Goal: Task Accomplishment & Management: Manage account settings

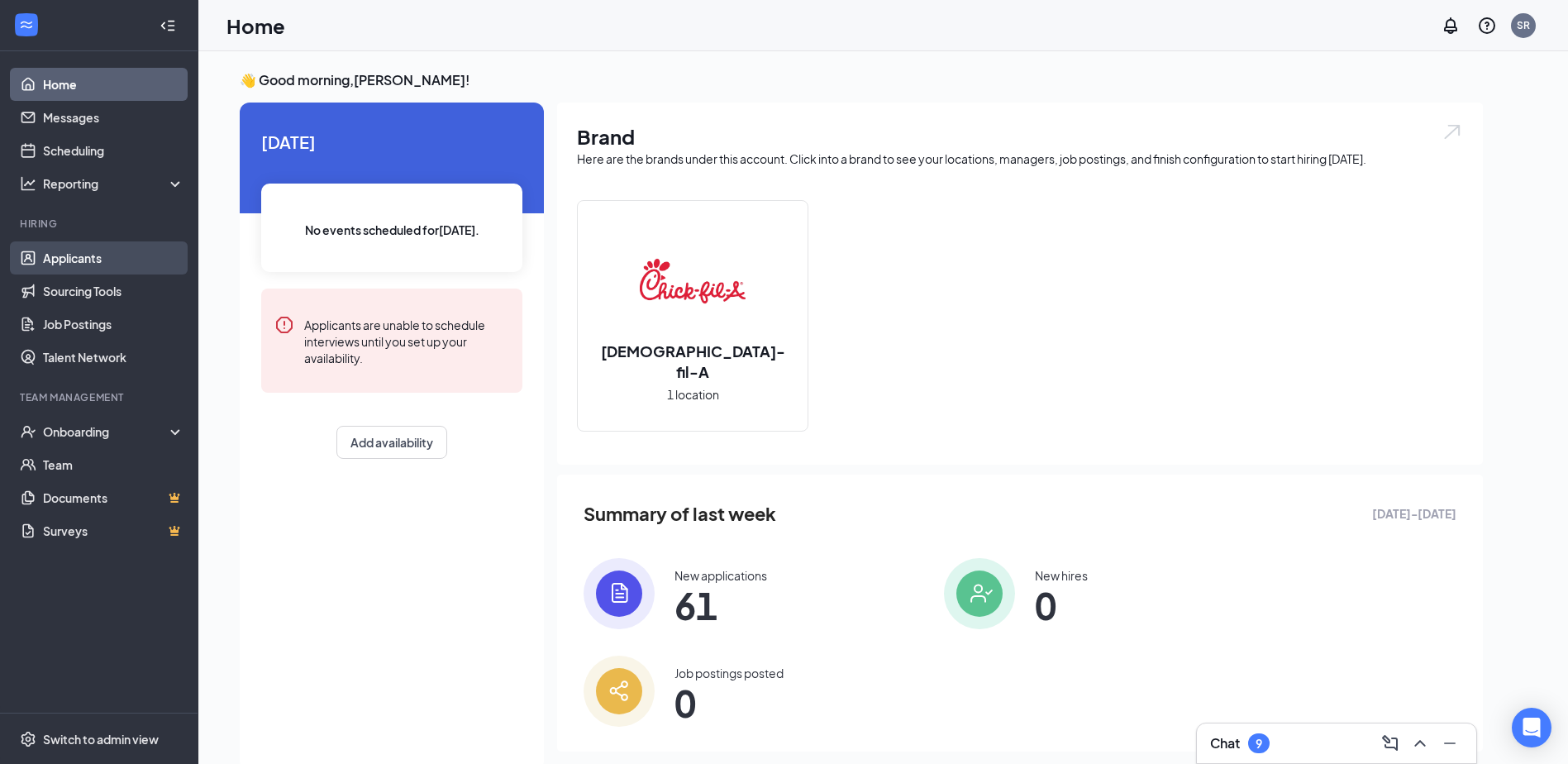
click at [63, 258] on link "Applicants" at bounding box center [113, 258] width 141 height 33
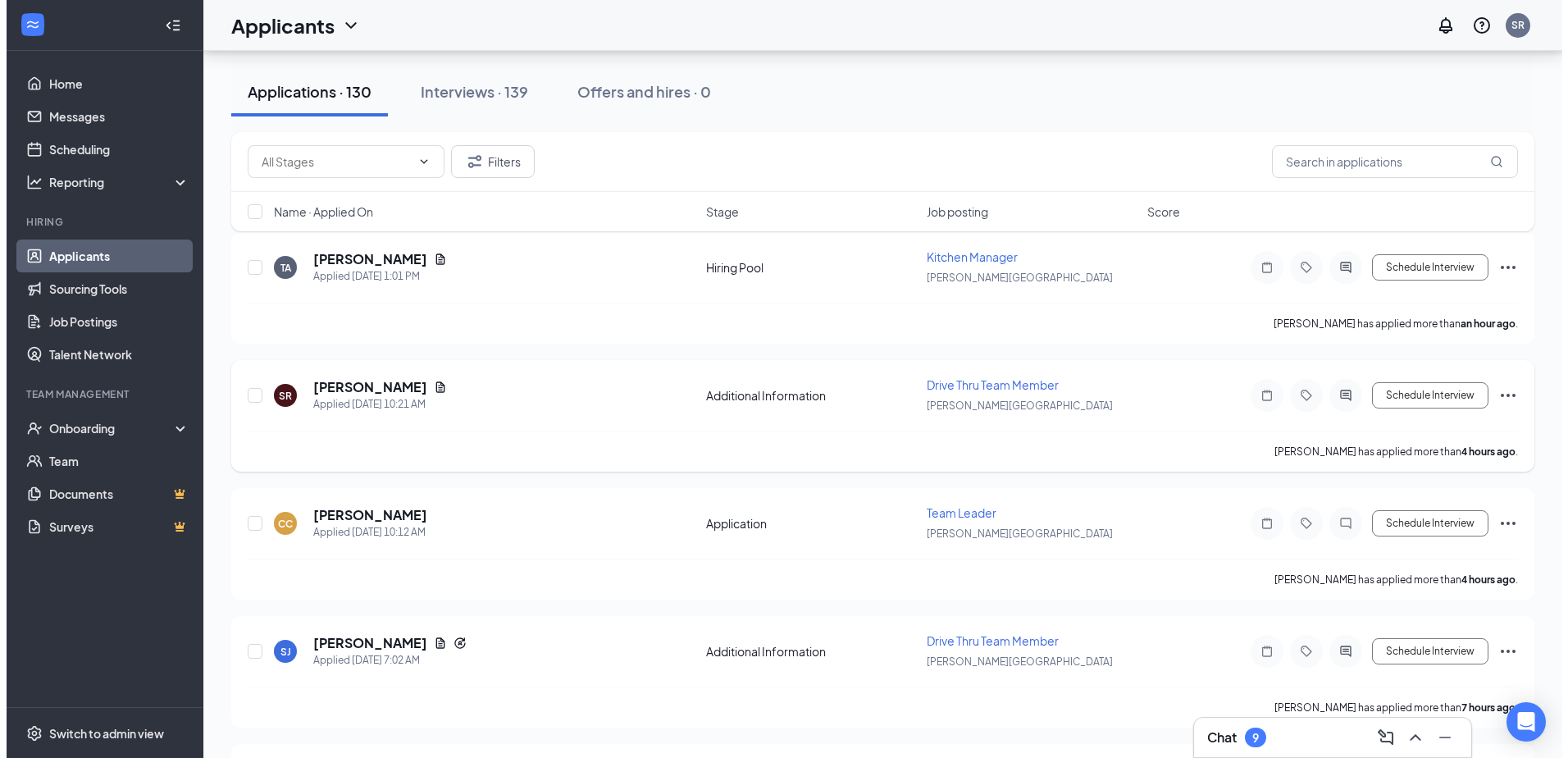
scroll to position [328, 0]
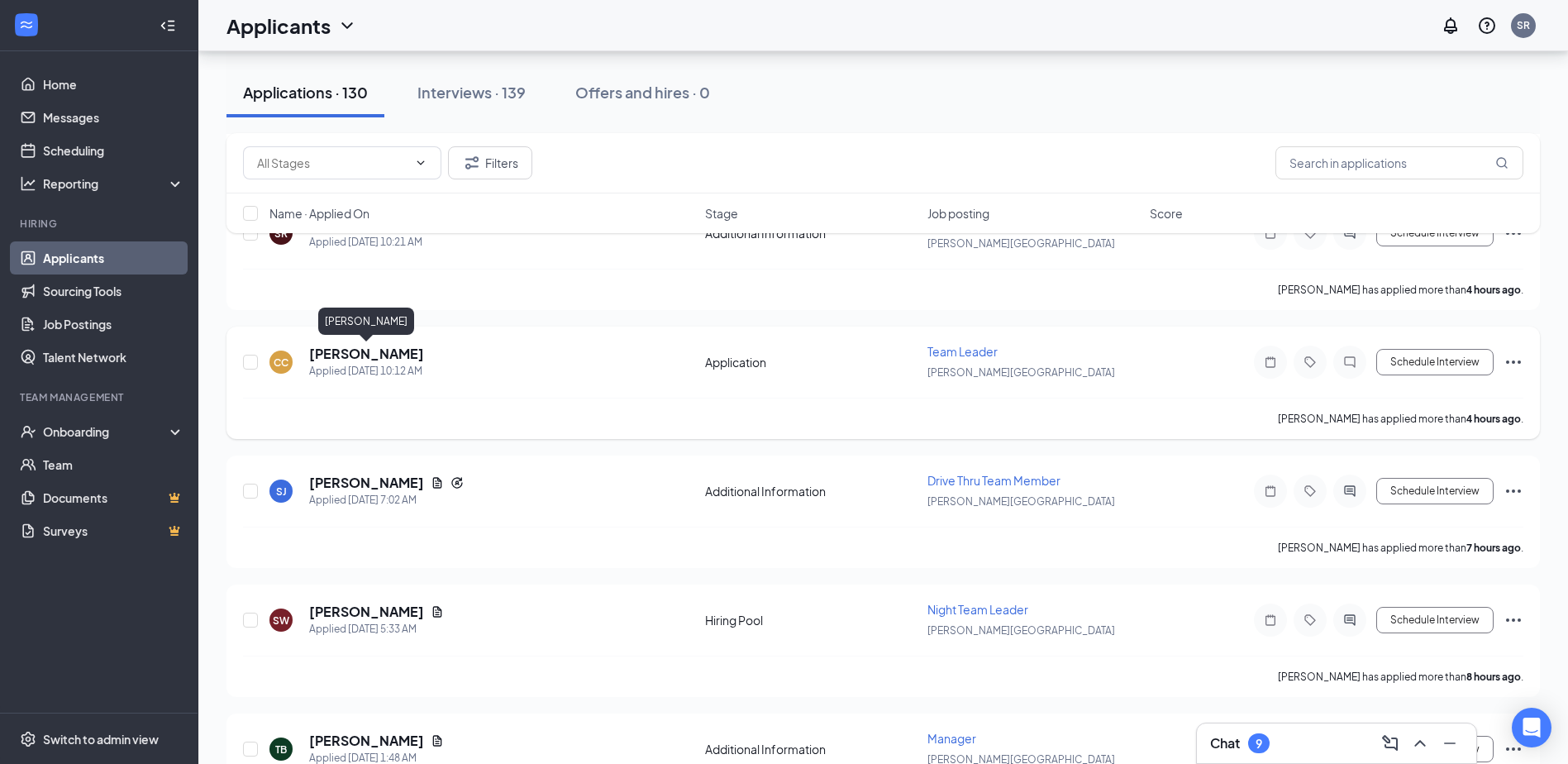
click at [368, 358] on h5 "[PERSON_NAME]" at bounding box center [367, 354] width 115 height 18
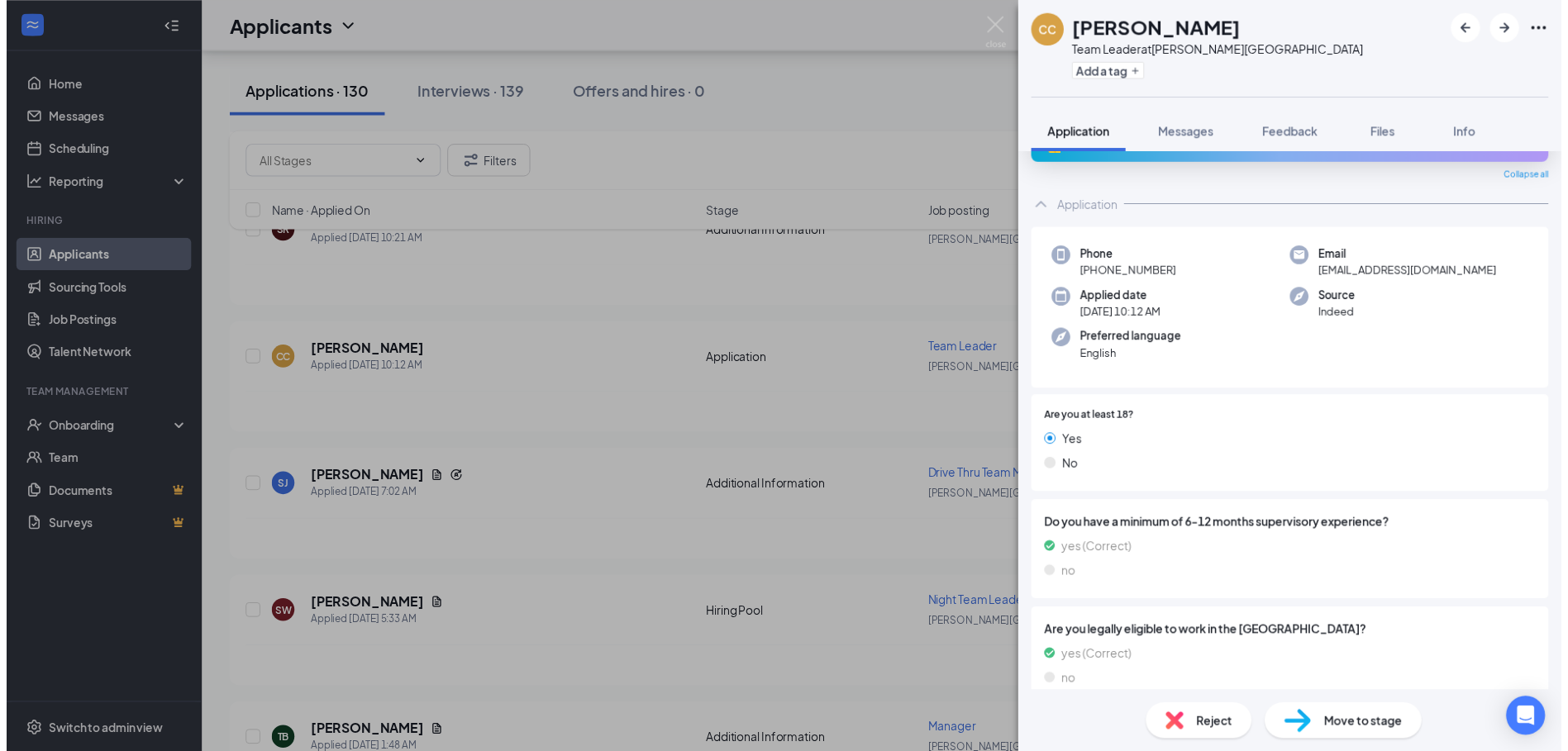
scroll to position [62, 0]
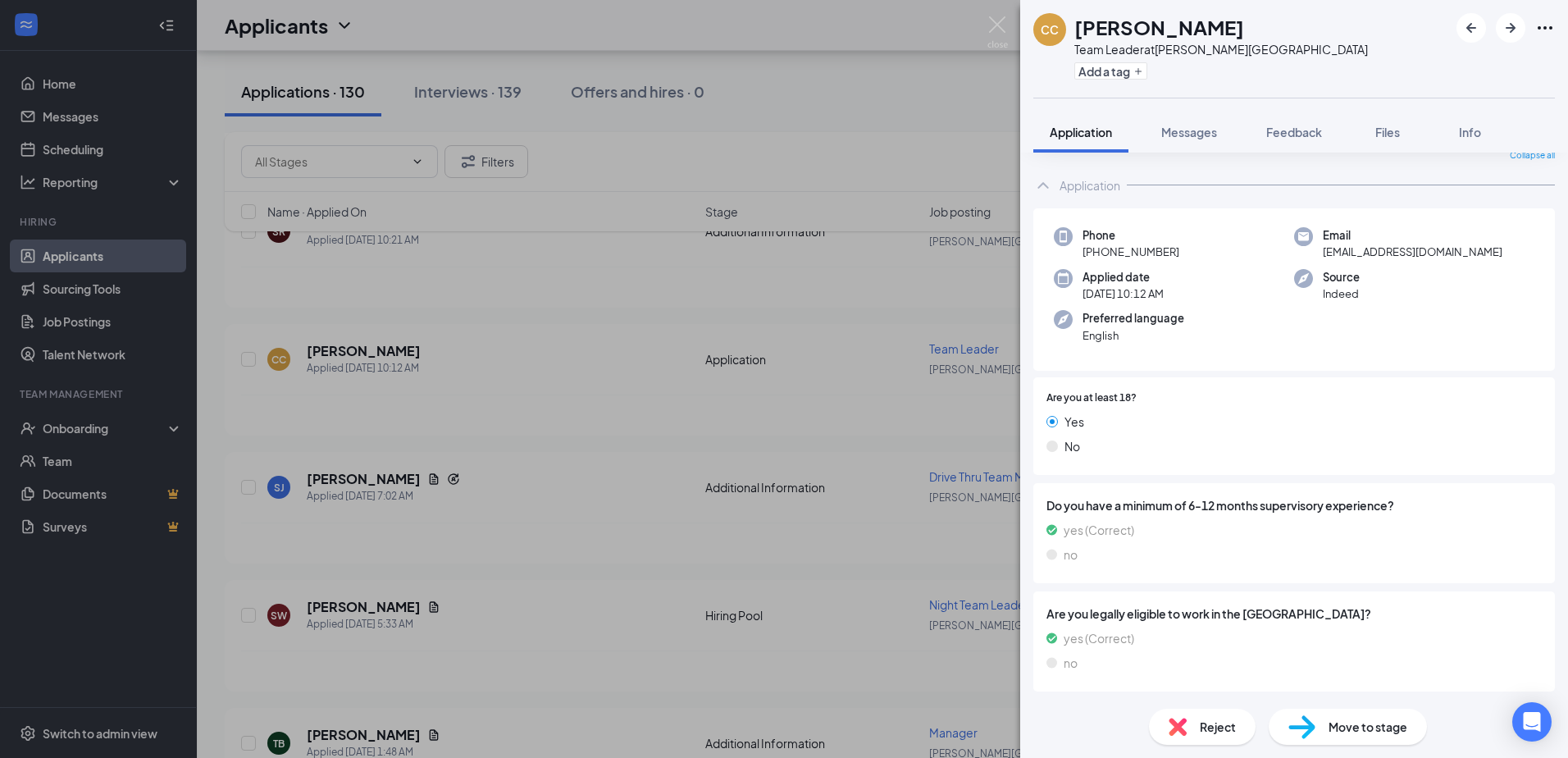
click at [815, 296] on div "CC [PERSON_NAME] Team Leader at [PERSON_NAME][GEOGRAPHIC_DATA] Add a tag Applic…" at bounding box center [784, 379] width 1568 height 758
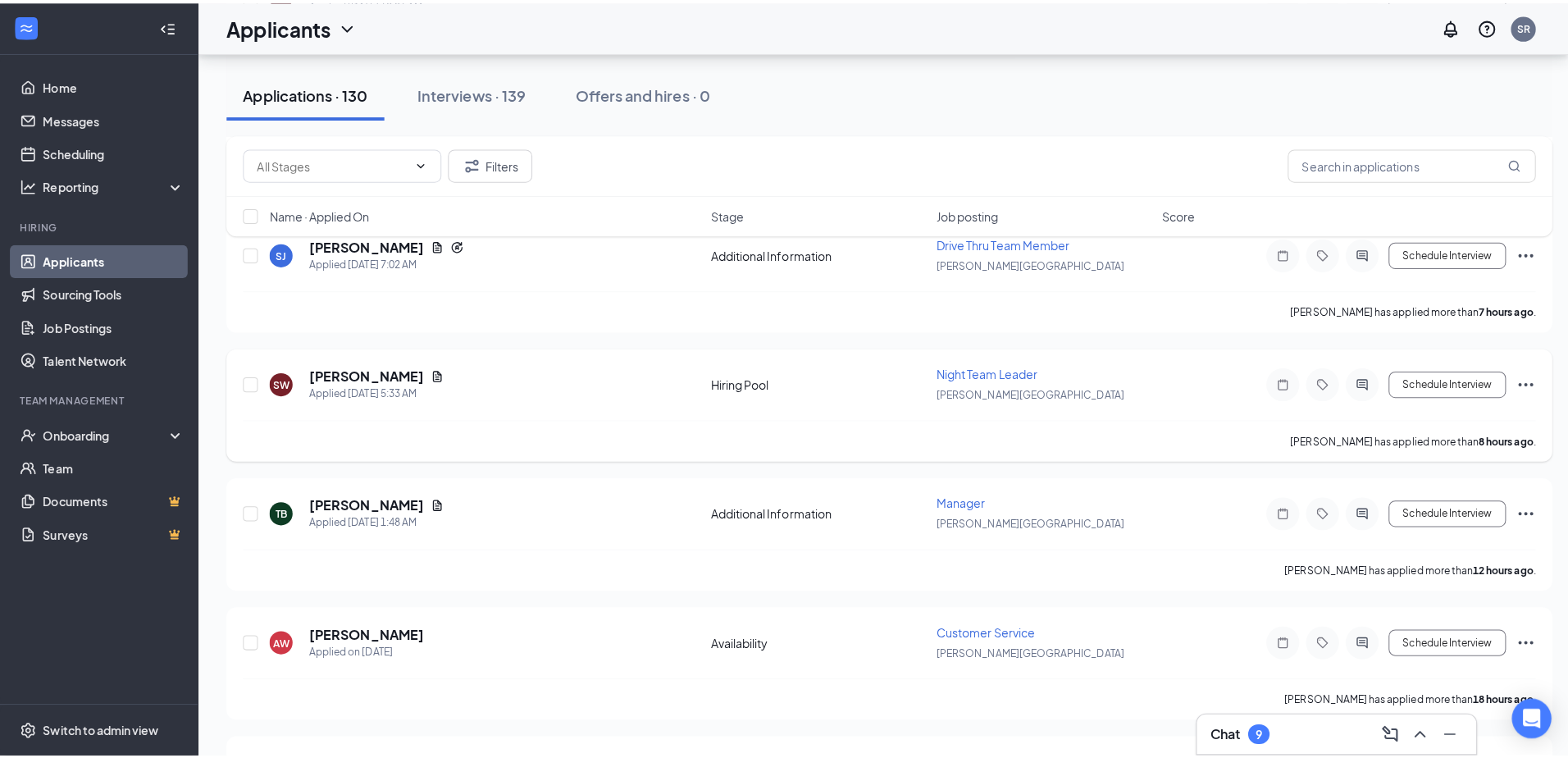
scroll to position [574, 0]
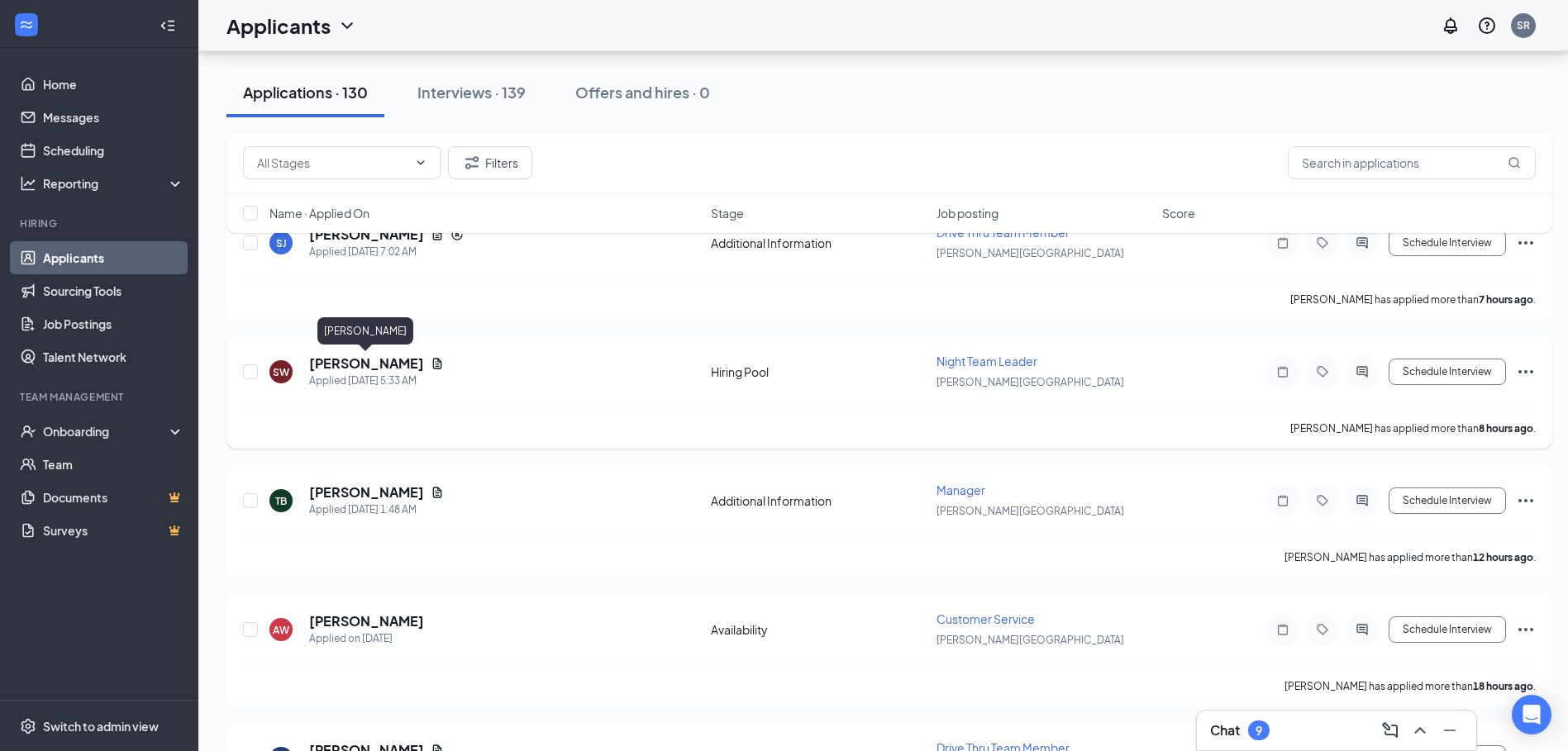
click at [343, 359] on h5 "[PERSON_NAME]" at bounding box center [367, 363] width 115 height 18
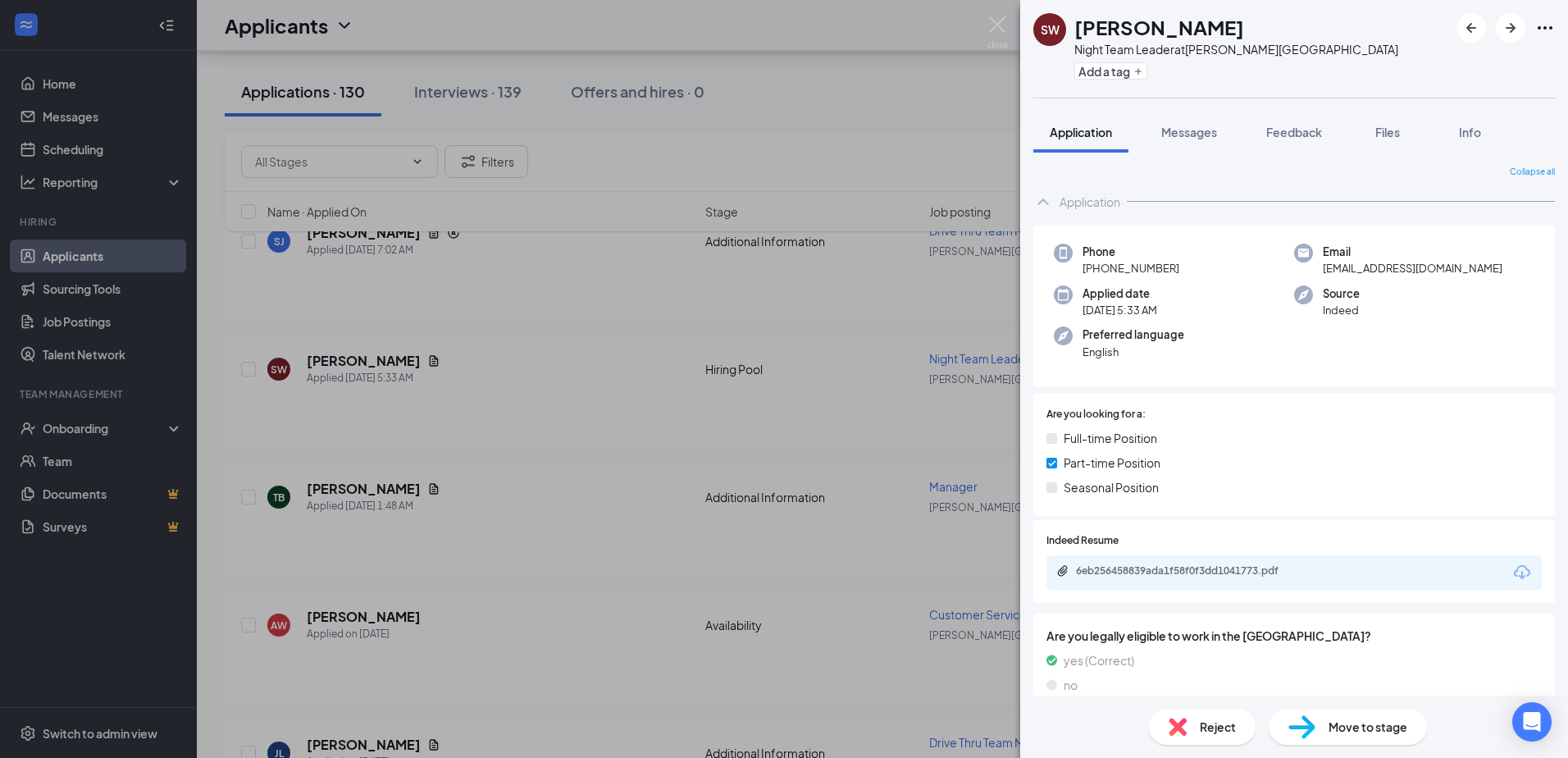
click at [1184, 563] on div "6eb256458839ada1f58f0f3dd1041773.pdf" at bounding box center [1294, 572] width 496 height 34
click at [1213, 569] on div "6eb256458839ada1f58f0f3dd1041773.pdf" at bounding box center [1191, 571] width 230 height 13
click at [1002, 21] on img at bounding box center [998, 32] width 21 height 32
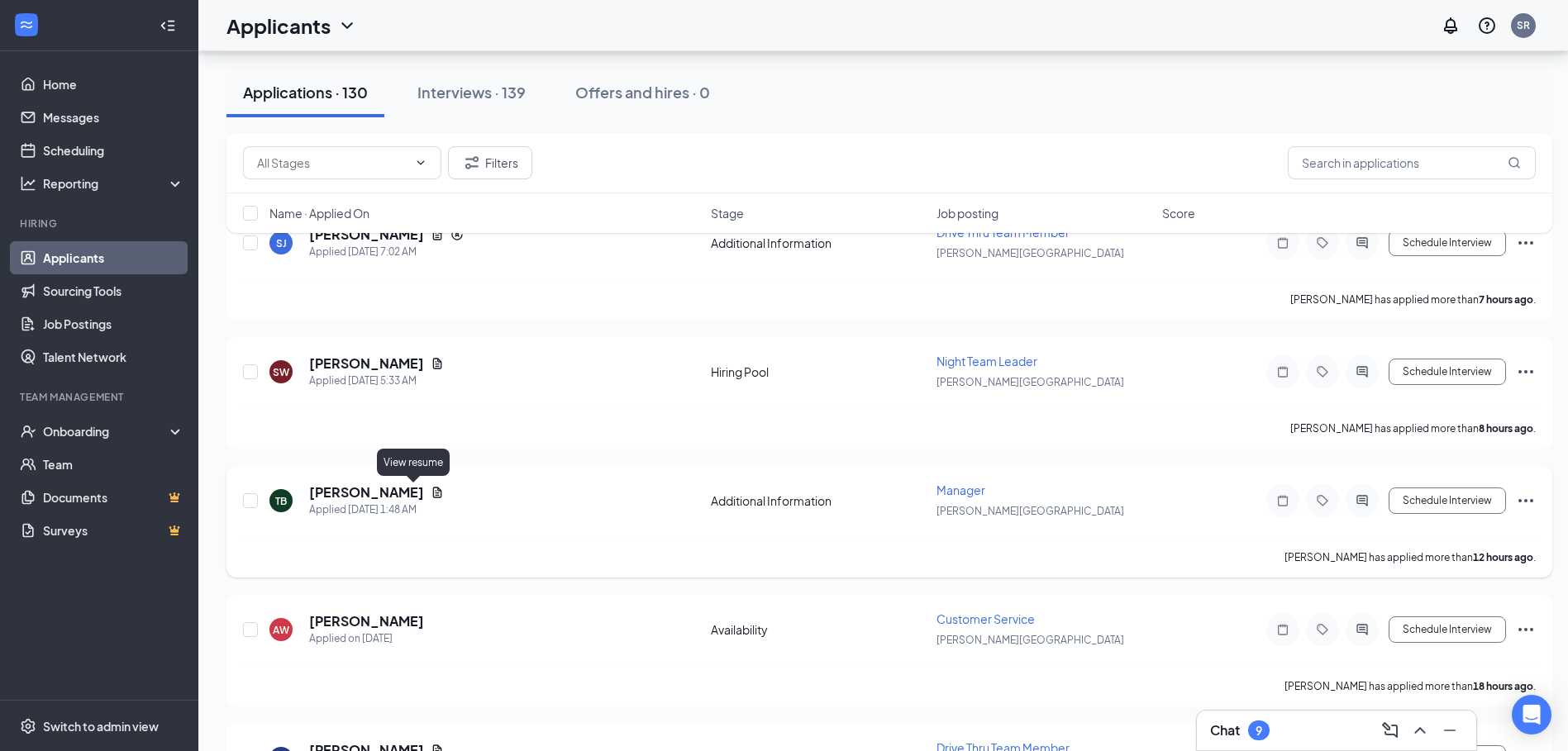
click at [430, 486] on icon "Document" at bounding box center [437, 493] width 13 height 13
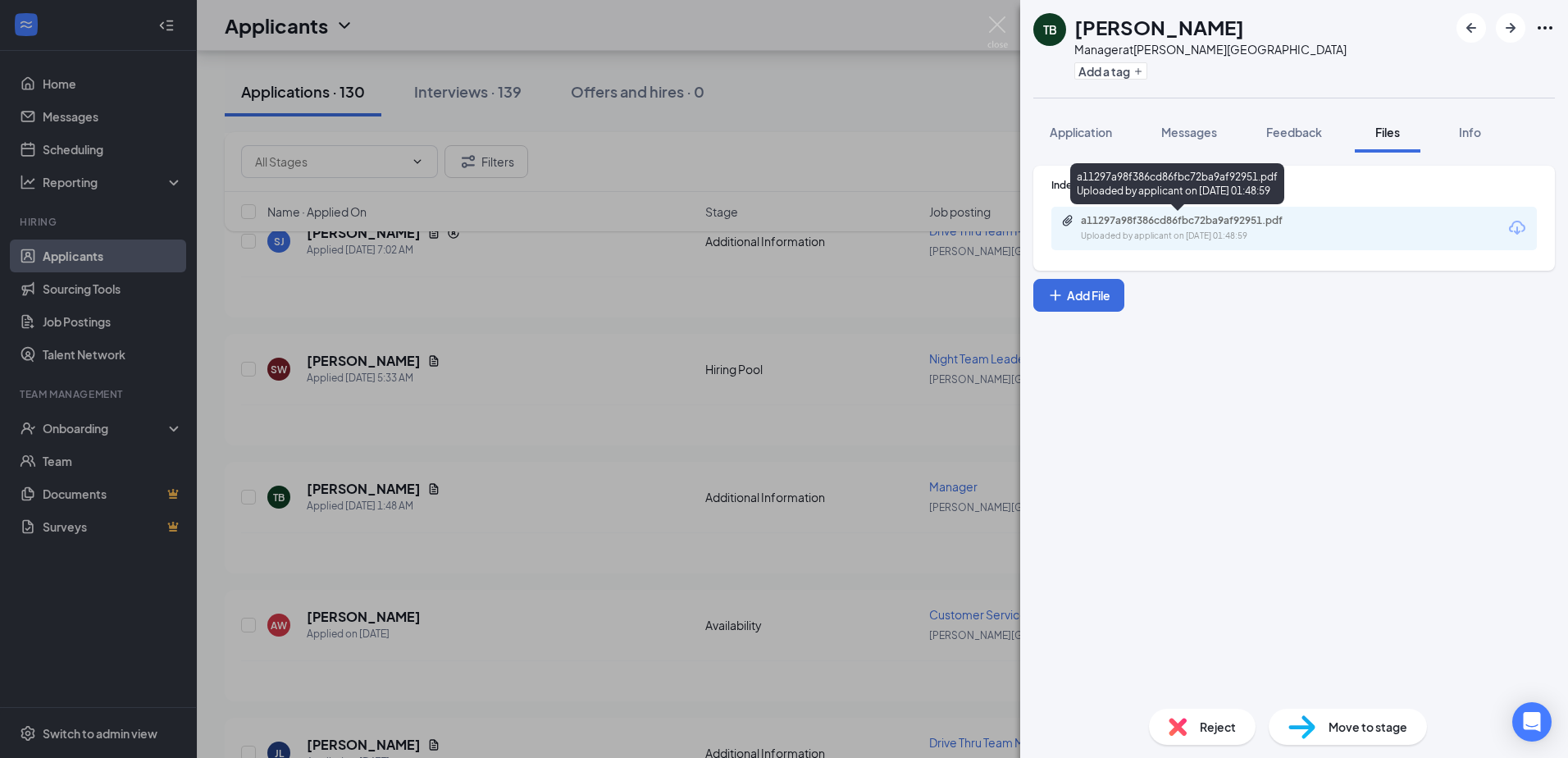
click at [1190, 222] on div "a11297a98f386cd86fbc72ba9af92951.pdf" at bounding box center [1195, 221] width 230 height 13
click at [992, 26] on img at bounding box center [998, 32] width 21 height 32
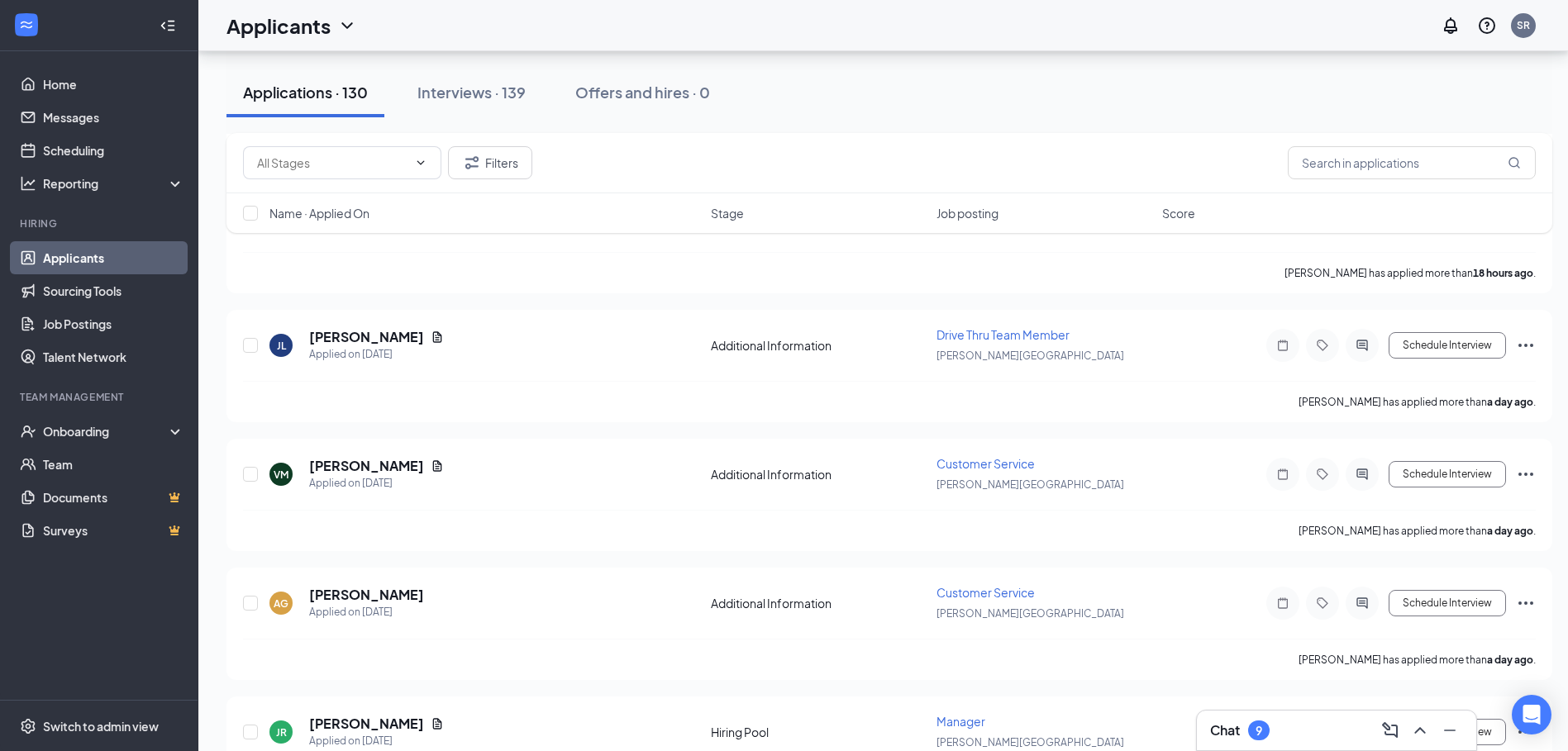
scroll to position [1157, 0]
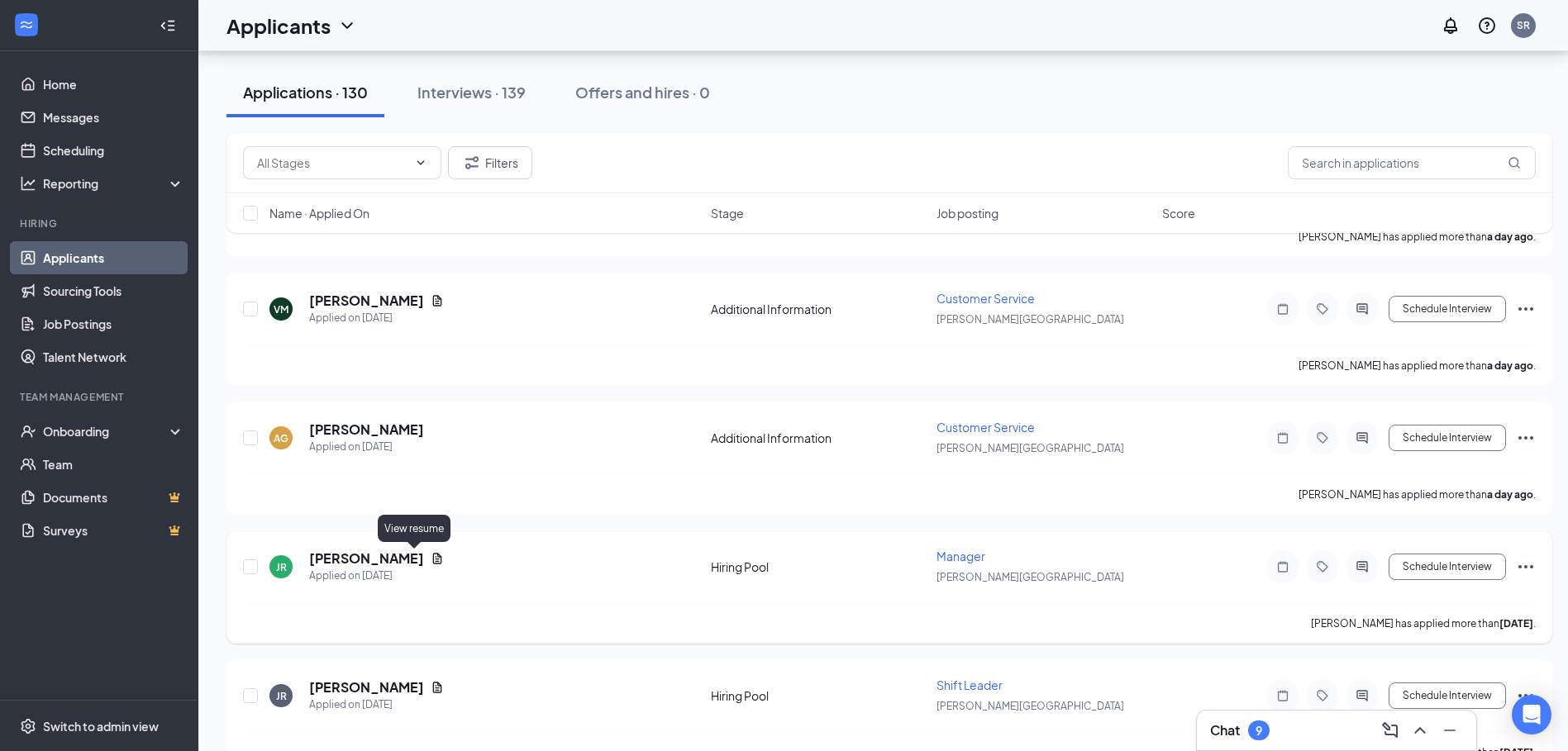
click at [430, 556] on icon "Document" at bounding box center [437, 559] width 13 height 13
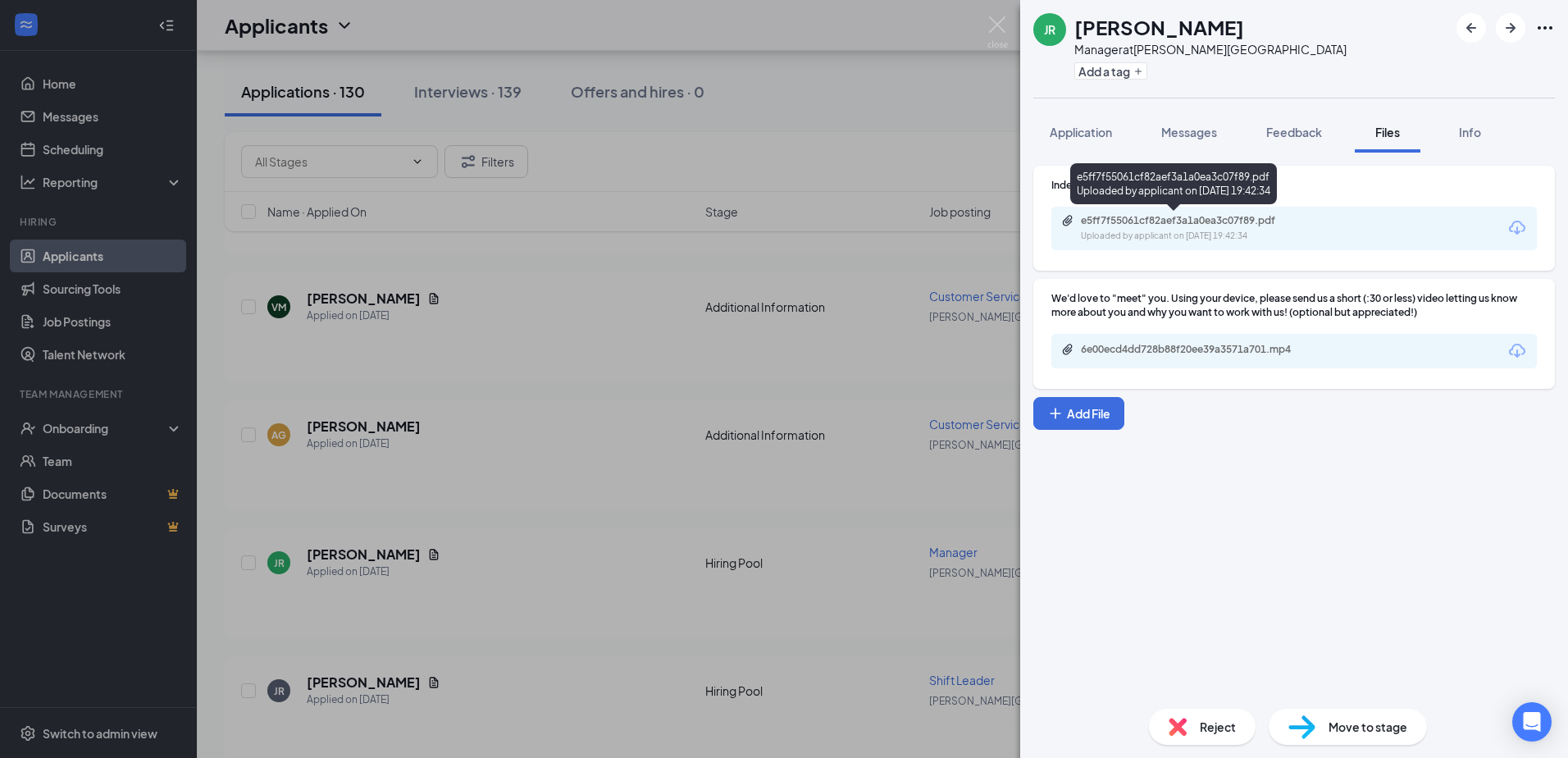
click at [1191, 225] on div "e5ff7f55061cf82aef3a1a0ea3c07f89.pdf" at bounding box center [1195, 221] width 230 height 13
click at [992, 29] on img at bounding box center [998, 32] width 21 height 32
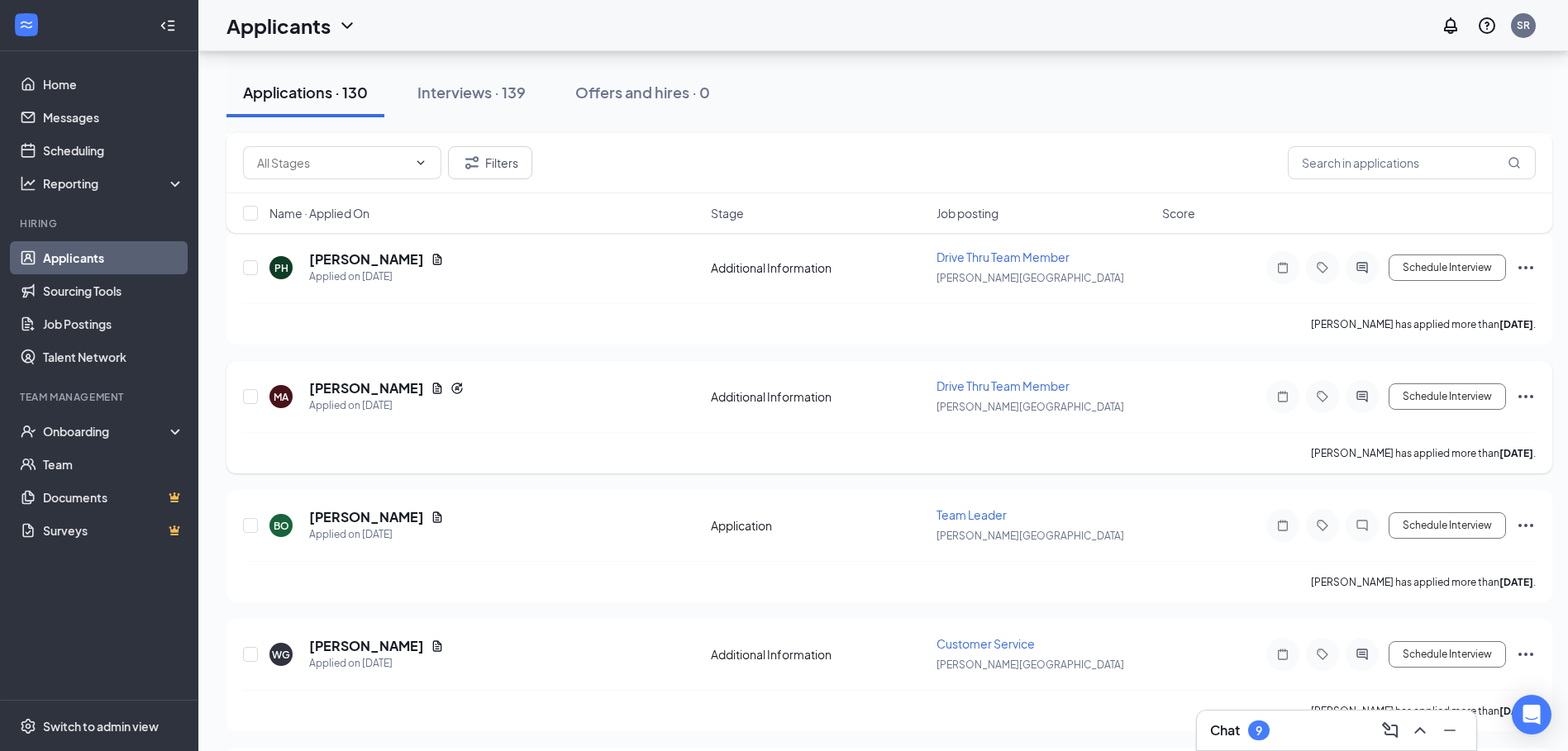
scroll to position [2396, 0]
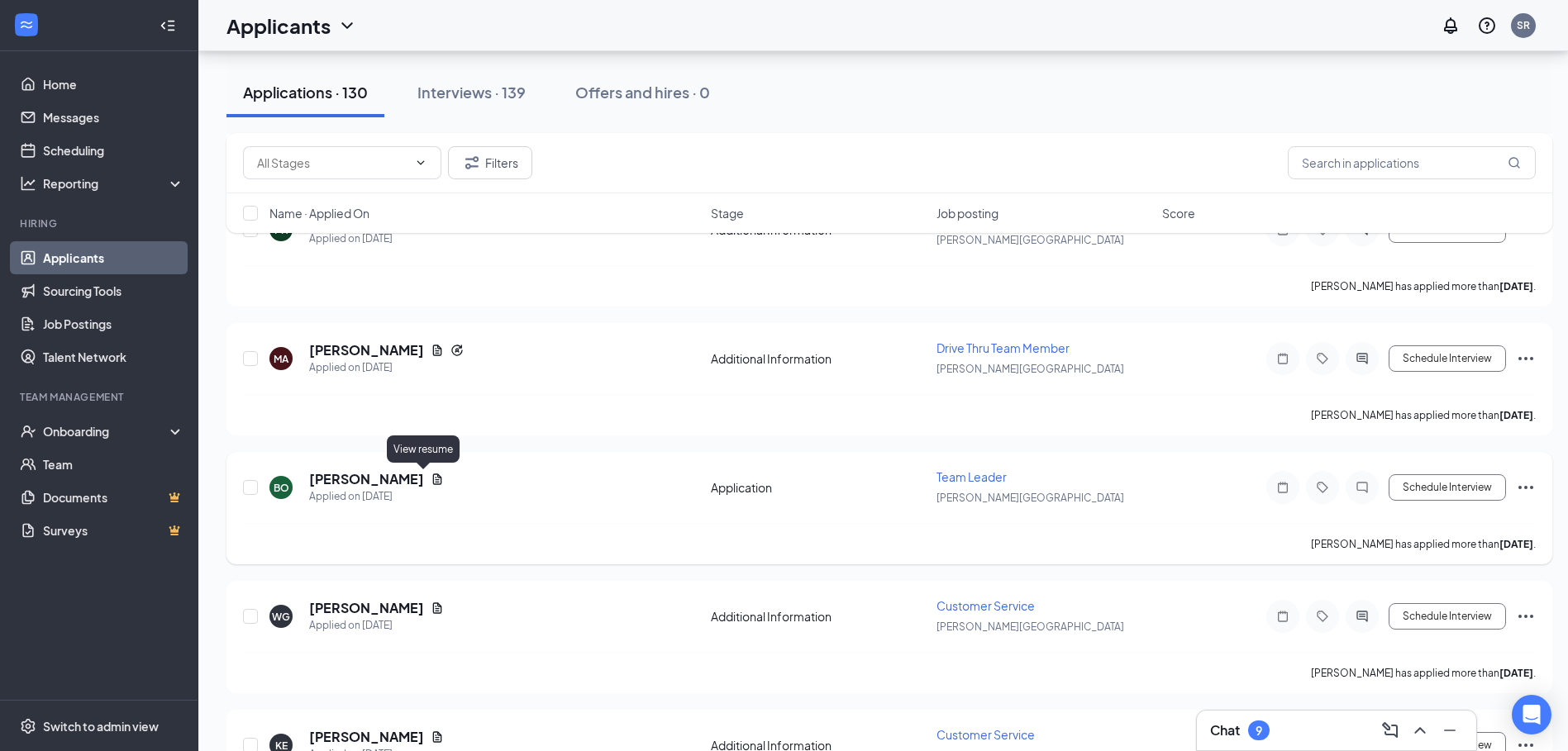
click at [430, 476] on icon "Document" at bounding box center [437, 479] width 13 height 13
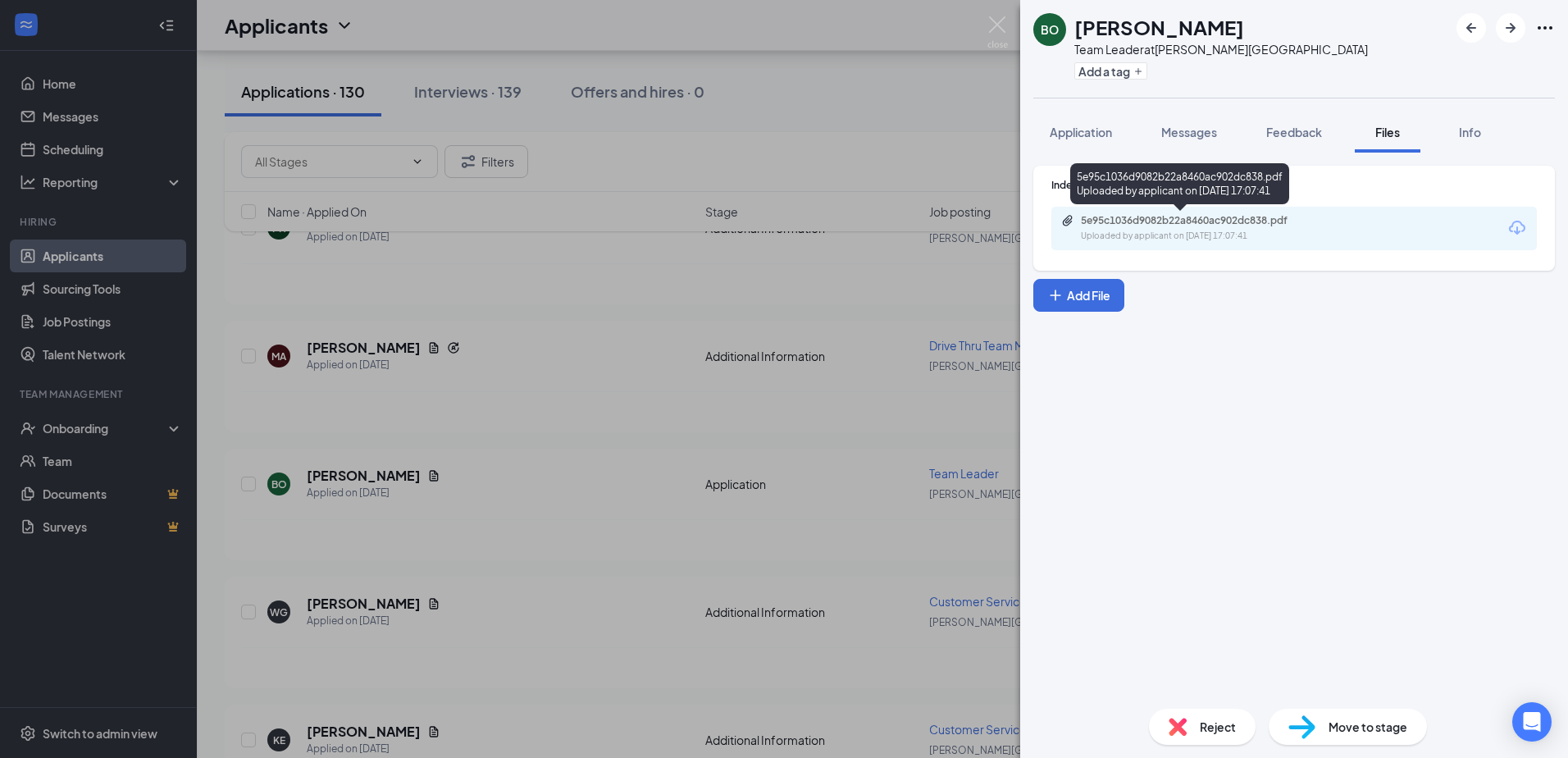
click at [1195, 228] on div "5e95c1036d9082b22a8460ac902dc838.pdf Uploaded by applicant on [DATE] 17:07:41" at bounding box center [1193, 229] width 266 height 29
click at [1003, 17] on img at bounding box center [998, 32] width 21 height 32
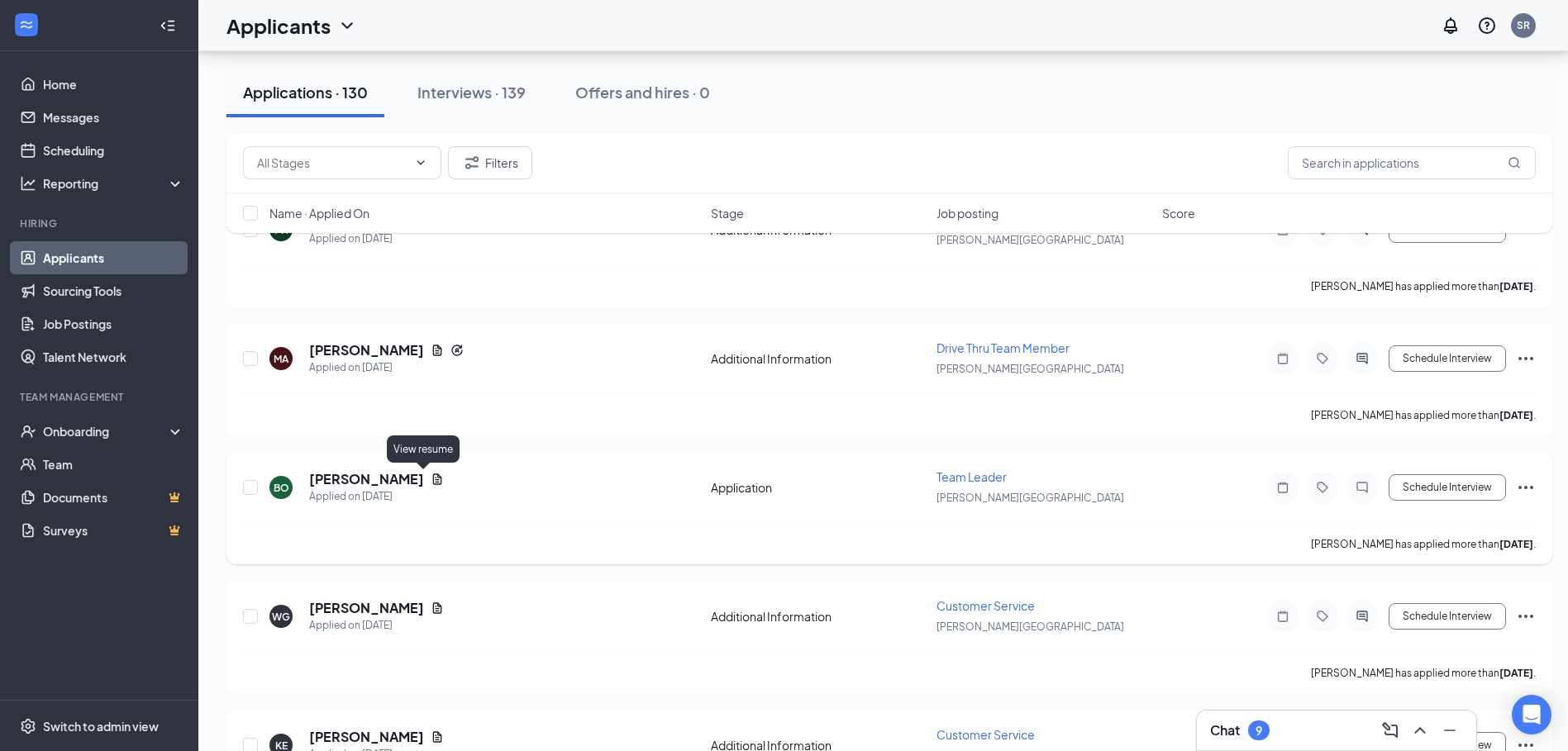
click at [430, 482] on icon "Document" at bounding box center [437, 479] width 13 height 13
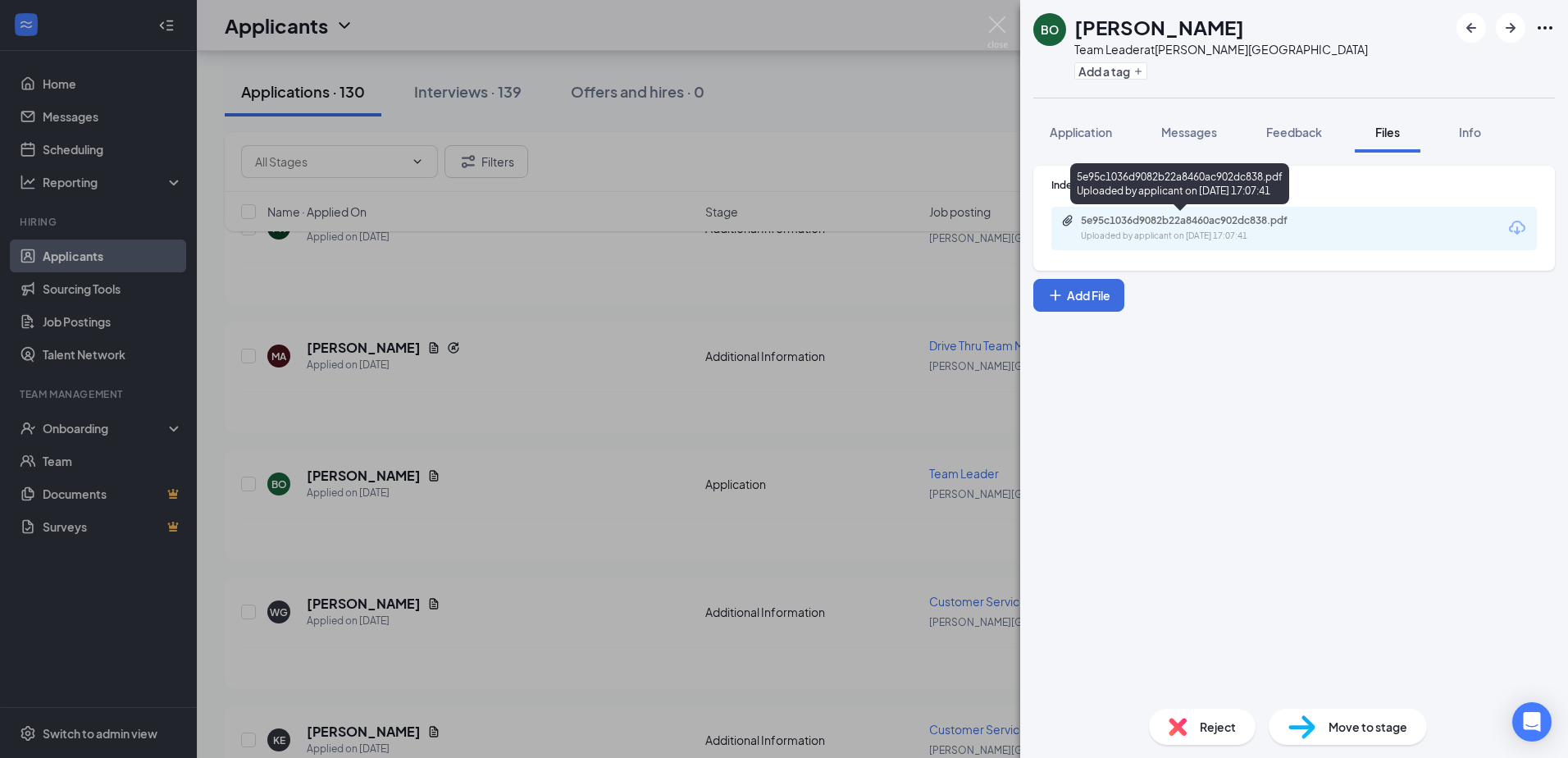
click at [1219, 232] on div "Uploaded by applicant on [DATE] 17:07:41" at bounding box center [1204, 236] width 246 height 13
click at [1001, 20] on img at bounding box center [998, 32] width 21 height 32
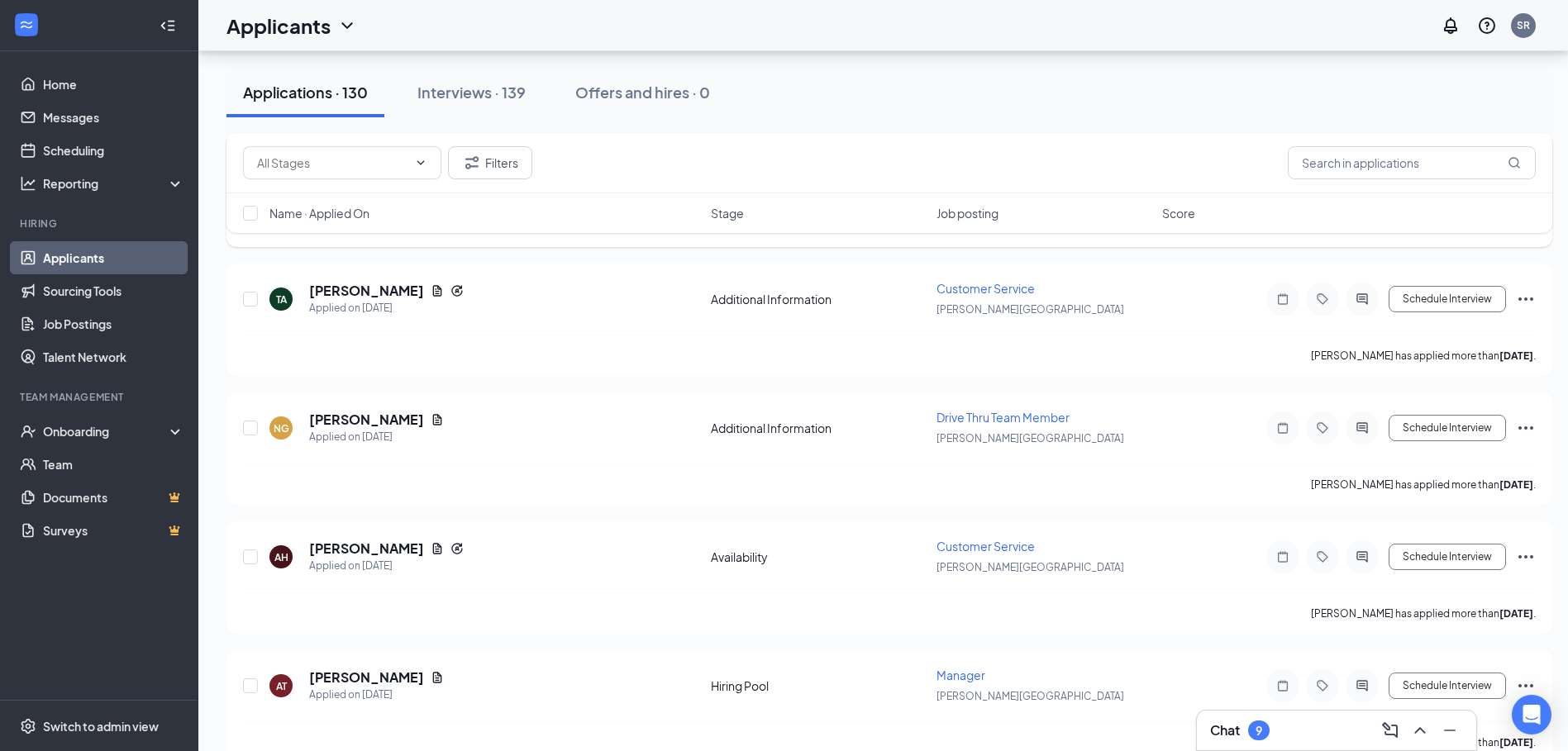
scroll to position [3140, 0]
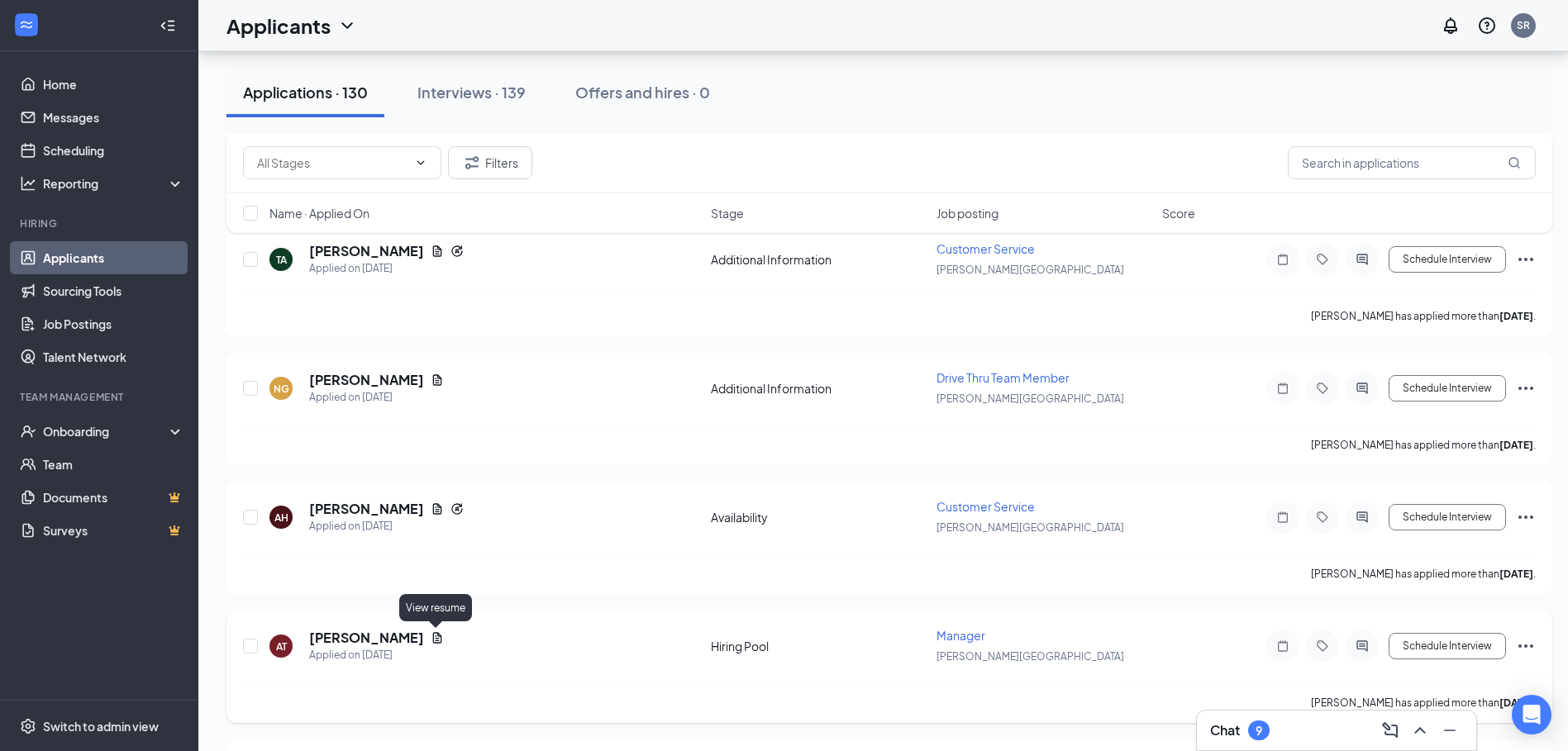
click at [437, 635] on icon "Document" at bounding box center [437, 638] width 13 height 13
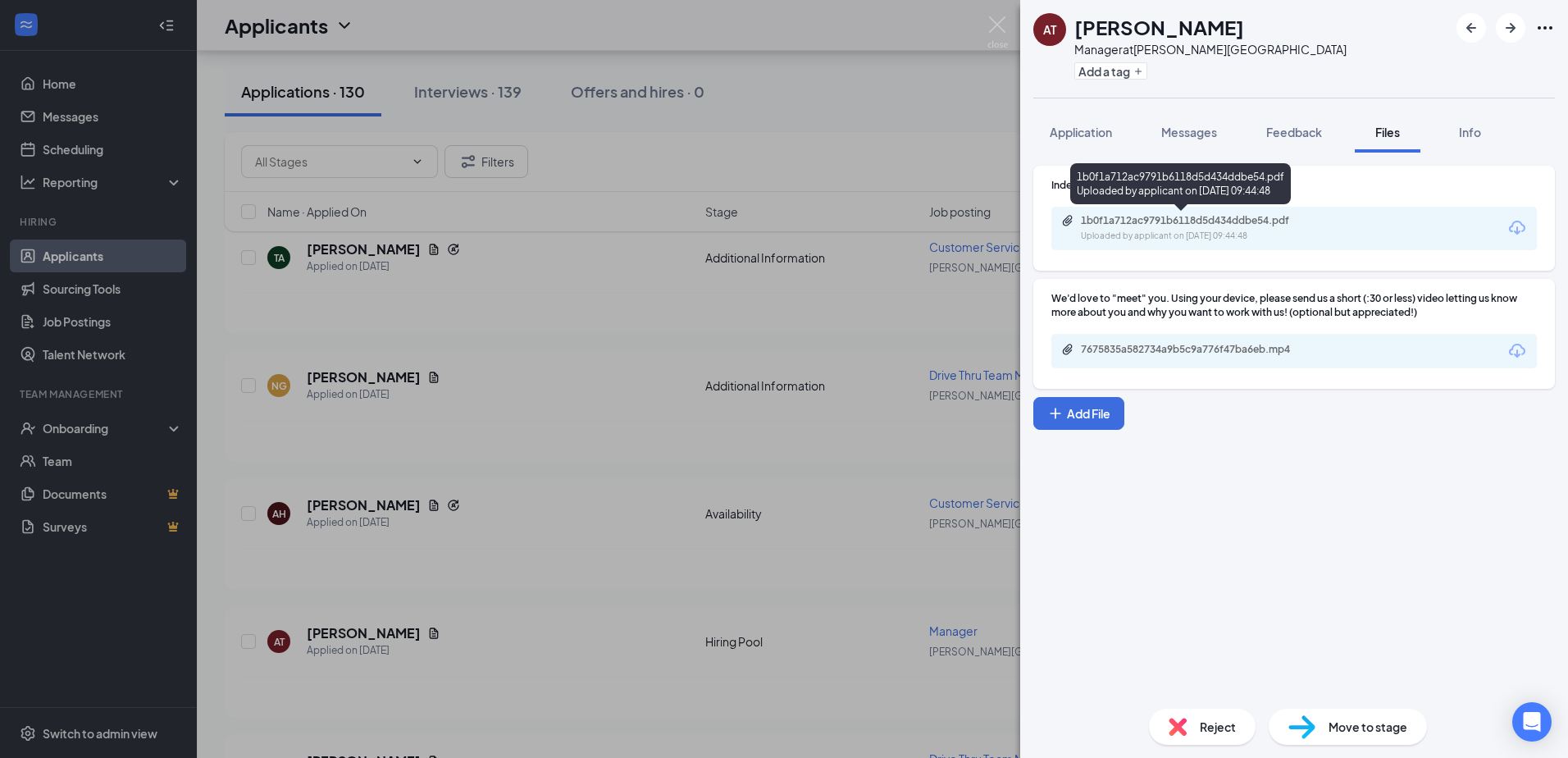
click at [1155, 224] on div "1b0f1a712ac9791b6118d5d434ddbe54.pdf" at bounding box center [1195, 221] width 230 height 13
click at [994, 23] on img at bounding box center [998, 32] width 21 height 32
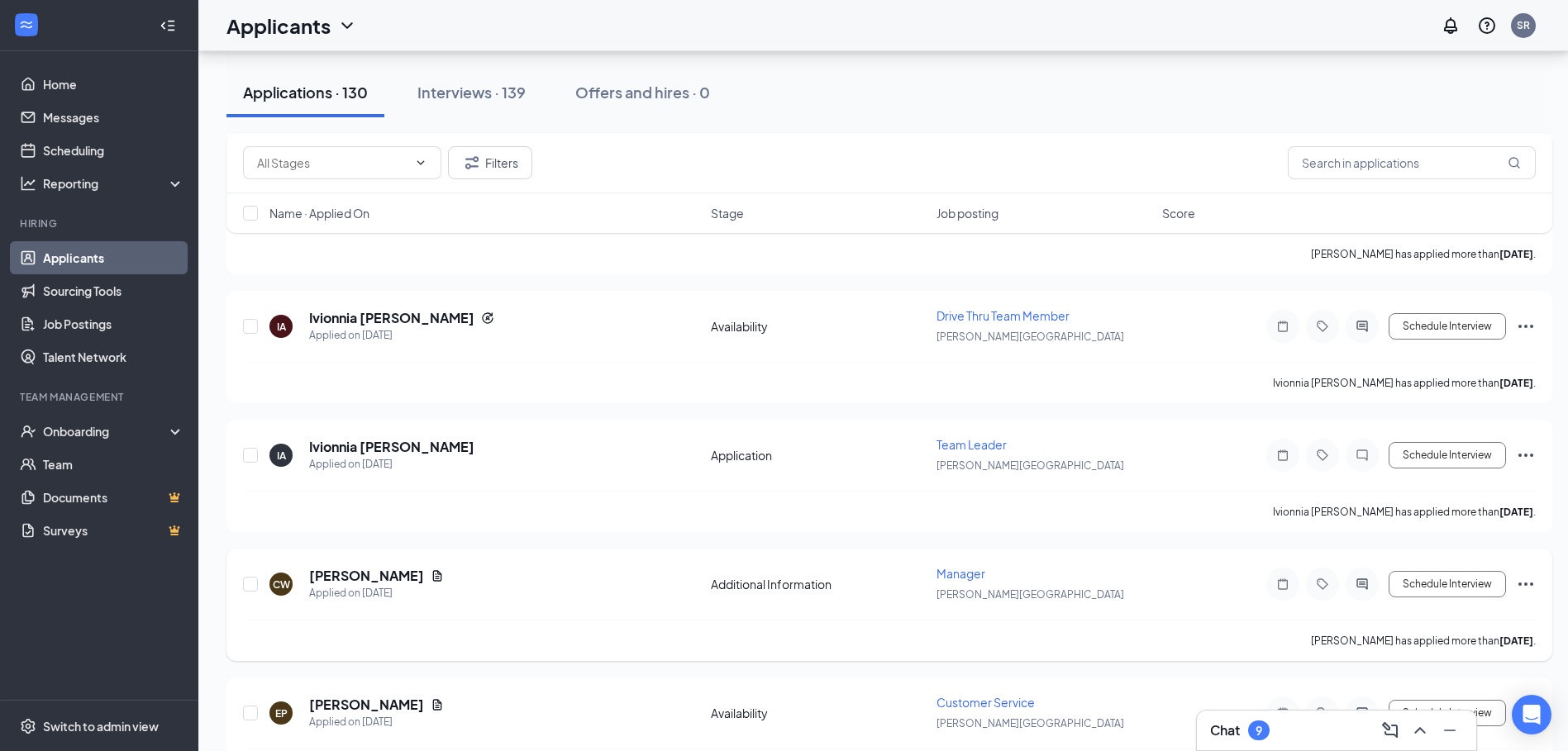
scroll to position [3884, 0]
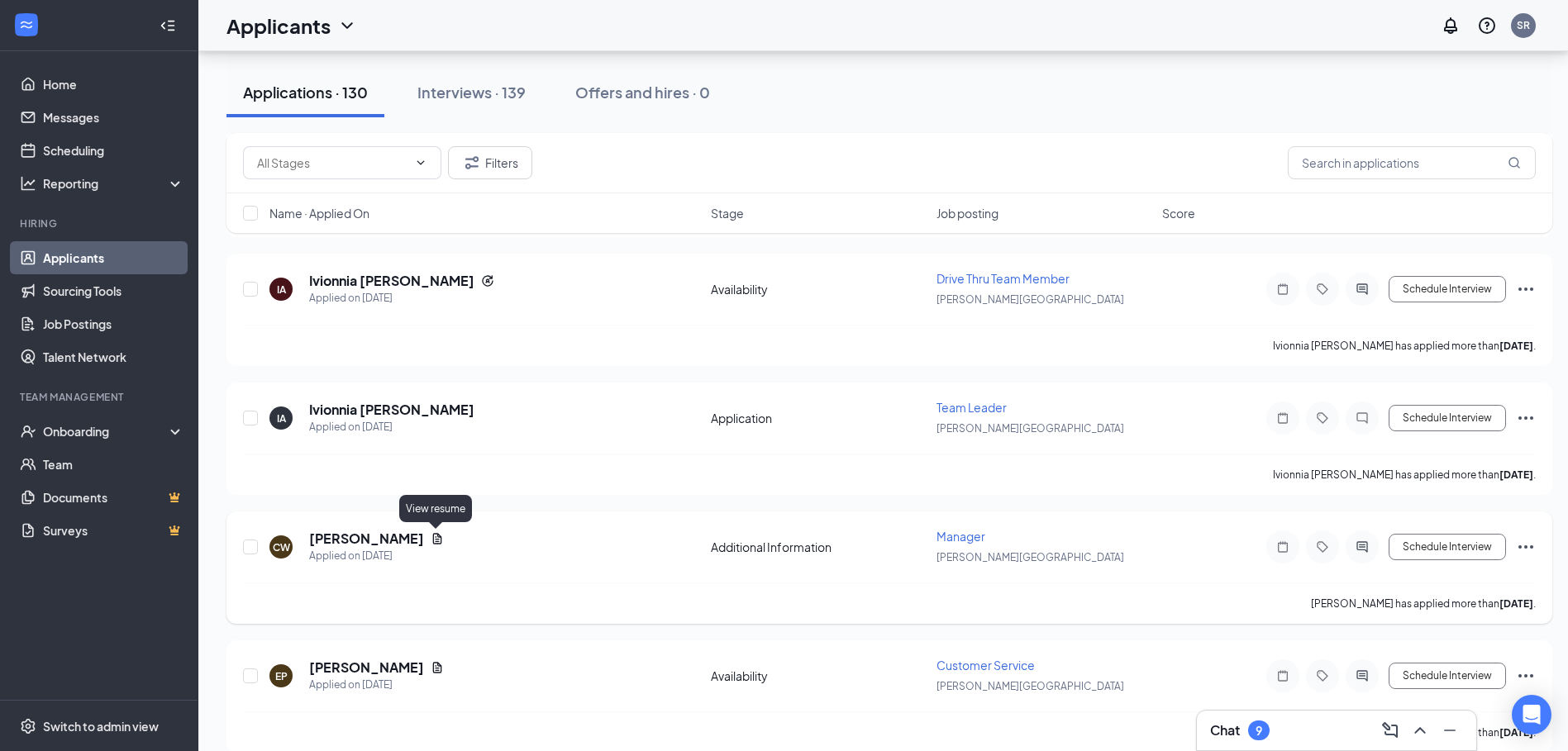
click at [435, 542] on icon "Document" at bounding box center [437, 538] width 9 height 11
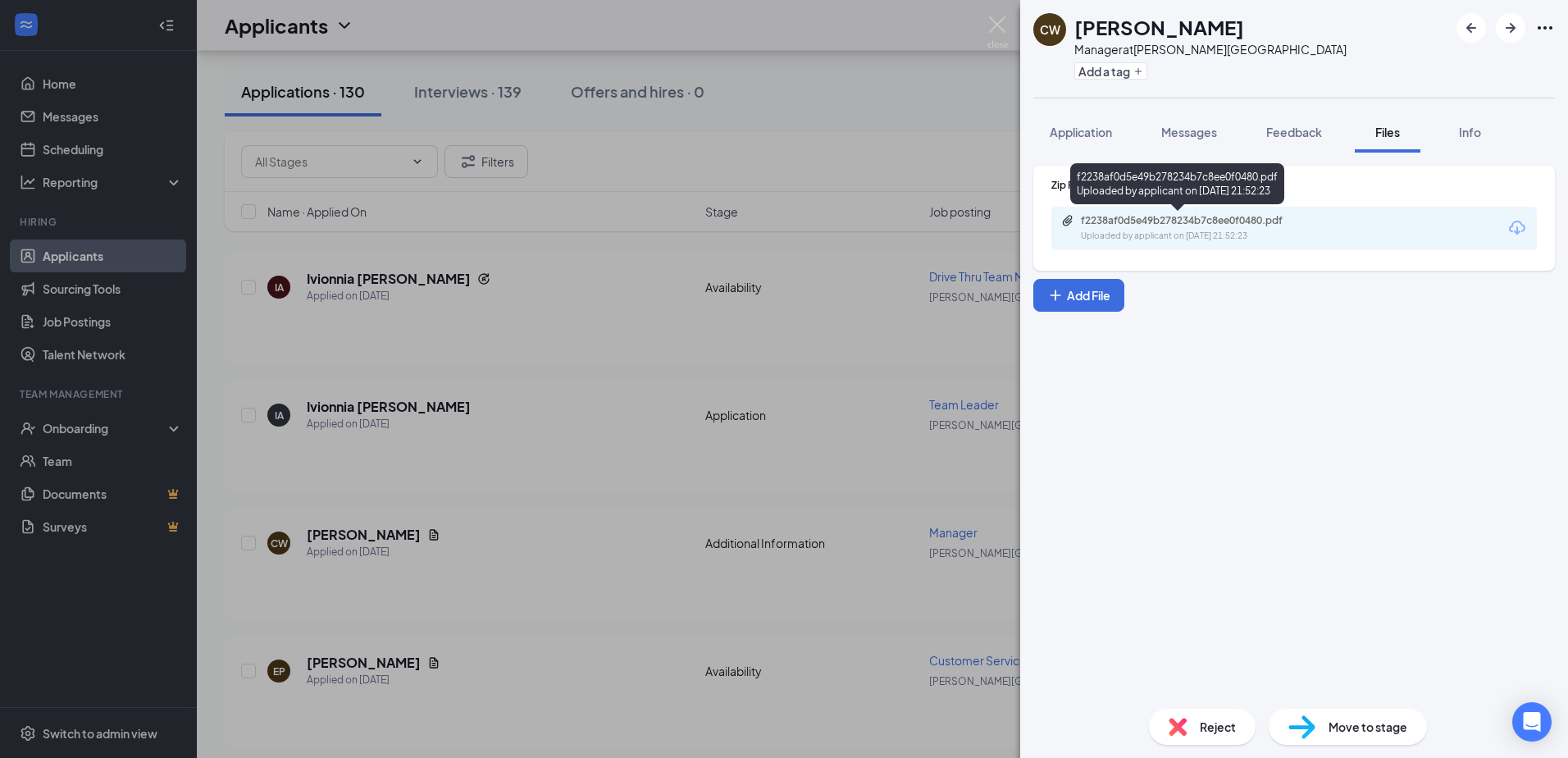
click at [1197, 226] on div "f2238af0d5e49b278234b7c8ee0f0480.pdf" at bounding box center [1195, 221] width 230 height 13
click at [995, 26] on img at bounding box center [998, 32] width 21 height 32
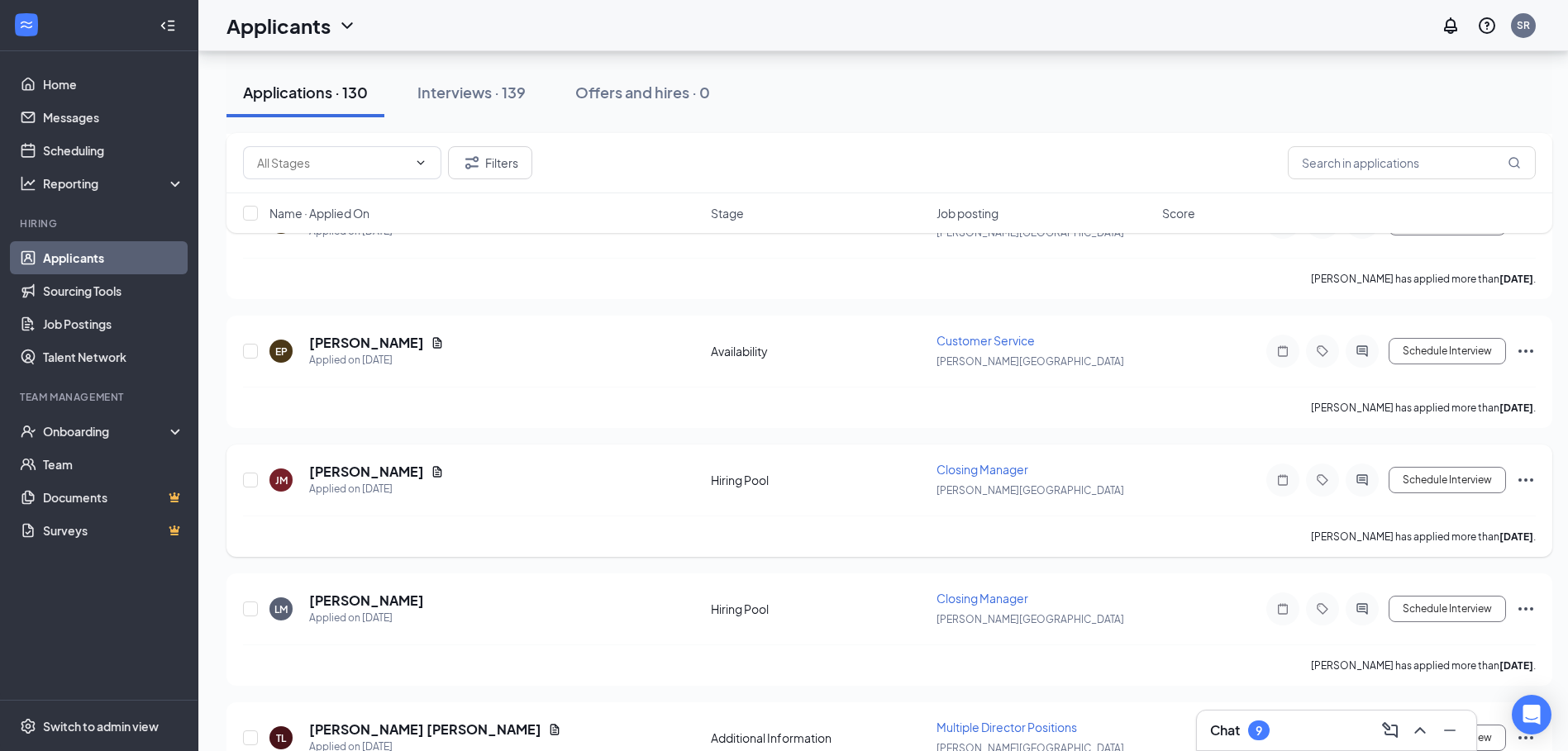
scroll to position [4214, 0]
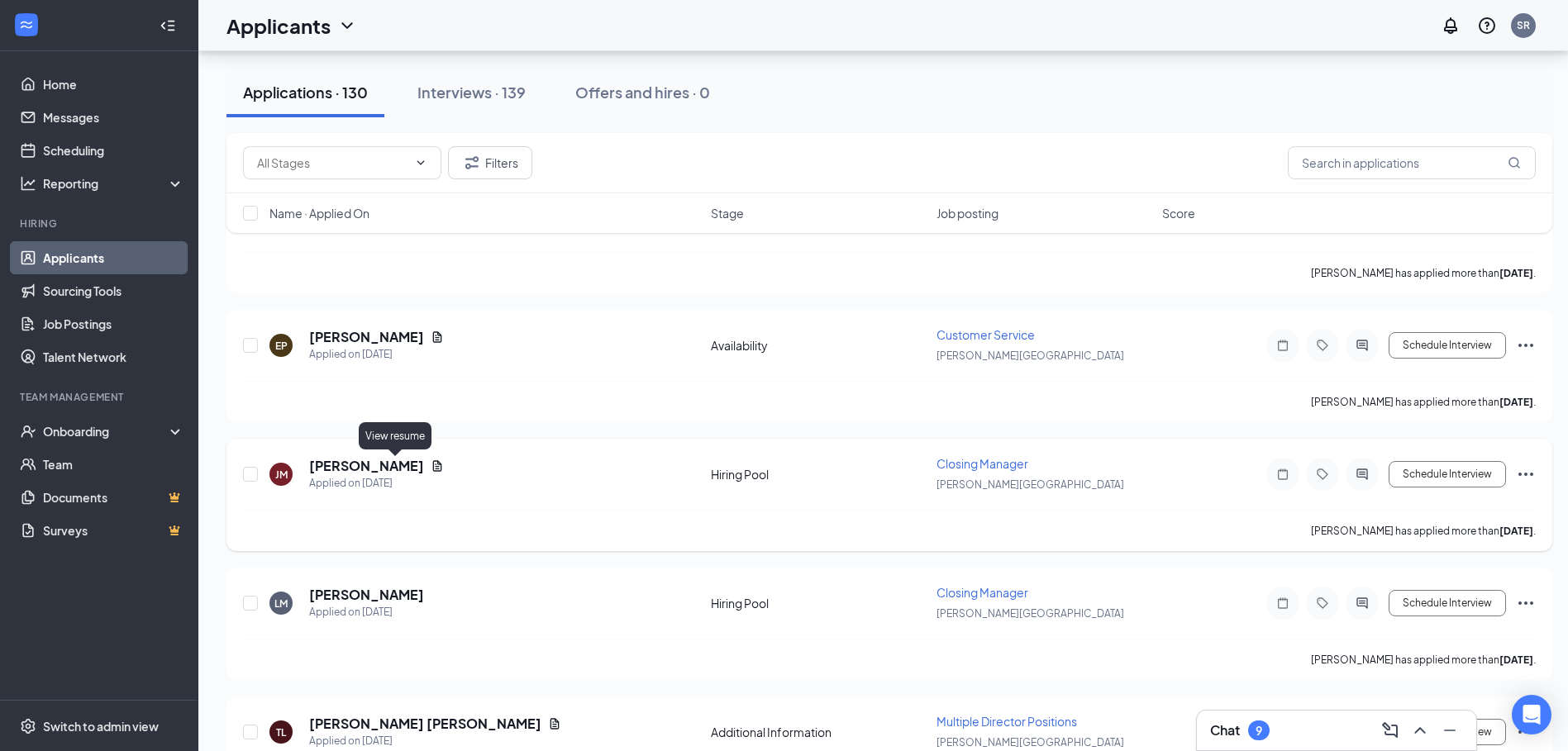
click at [430, 464] on icon "Document" at bounding box center [437, 466] width 13 height 13
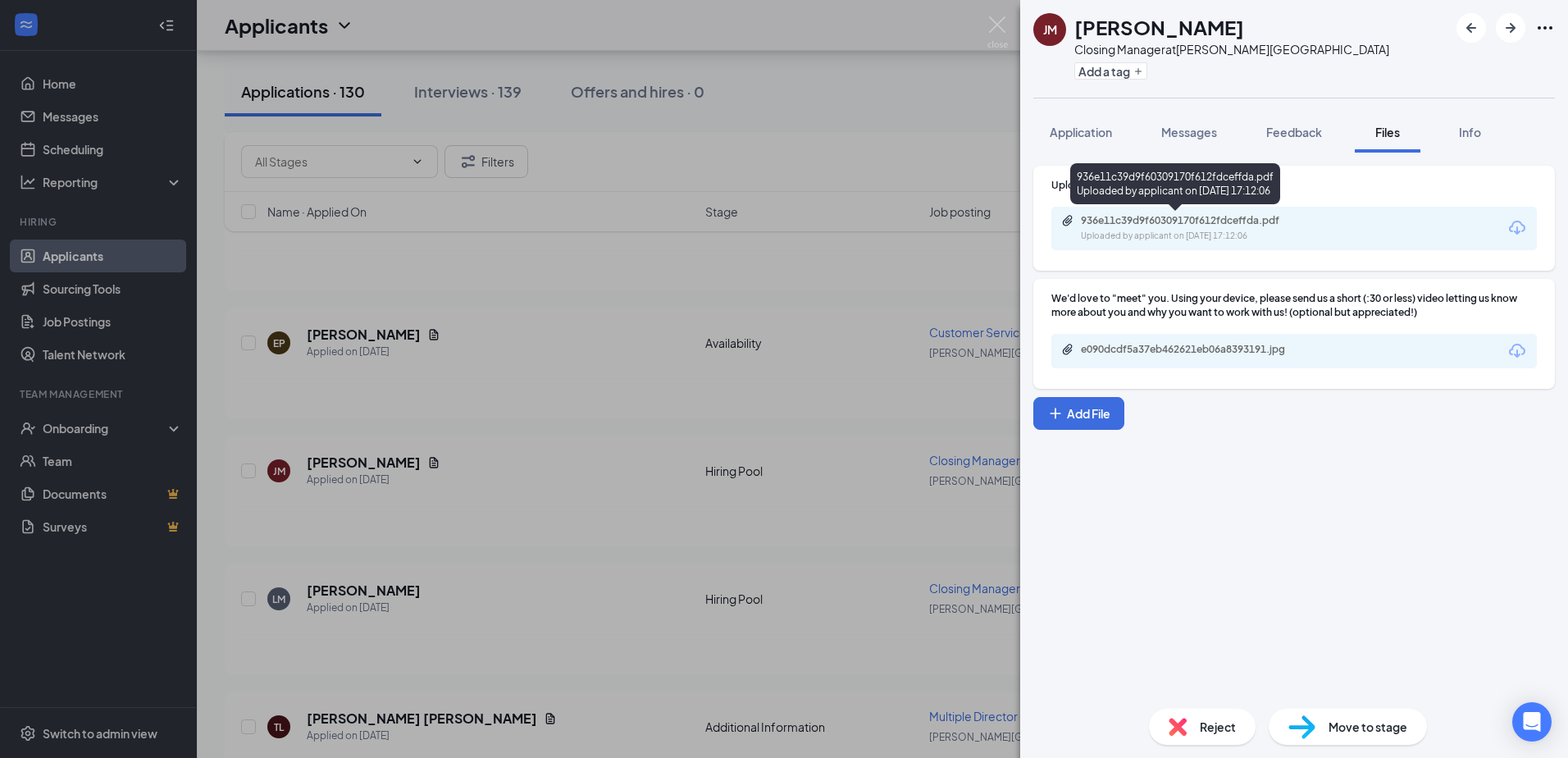
click at [1201, 231] on div "Uploaded by applicant on [DATE] 17:12:06" at bounding box center [1204, 236] width 246 height 13
click at [993, 21] on img at bounding box center [998, 32] width 21 height 32
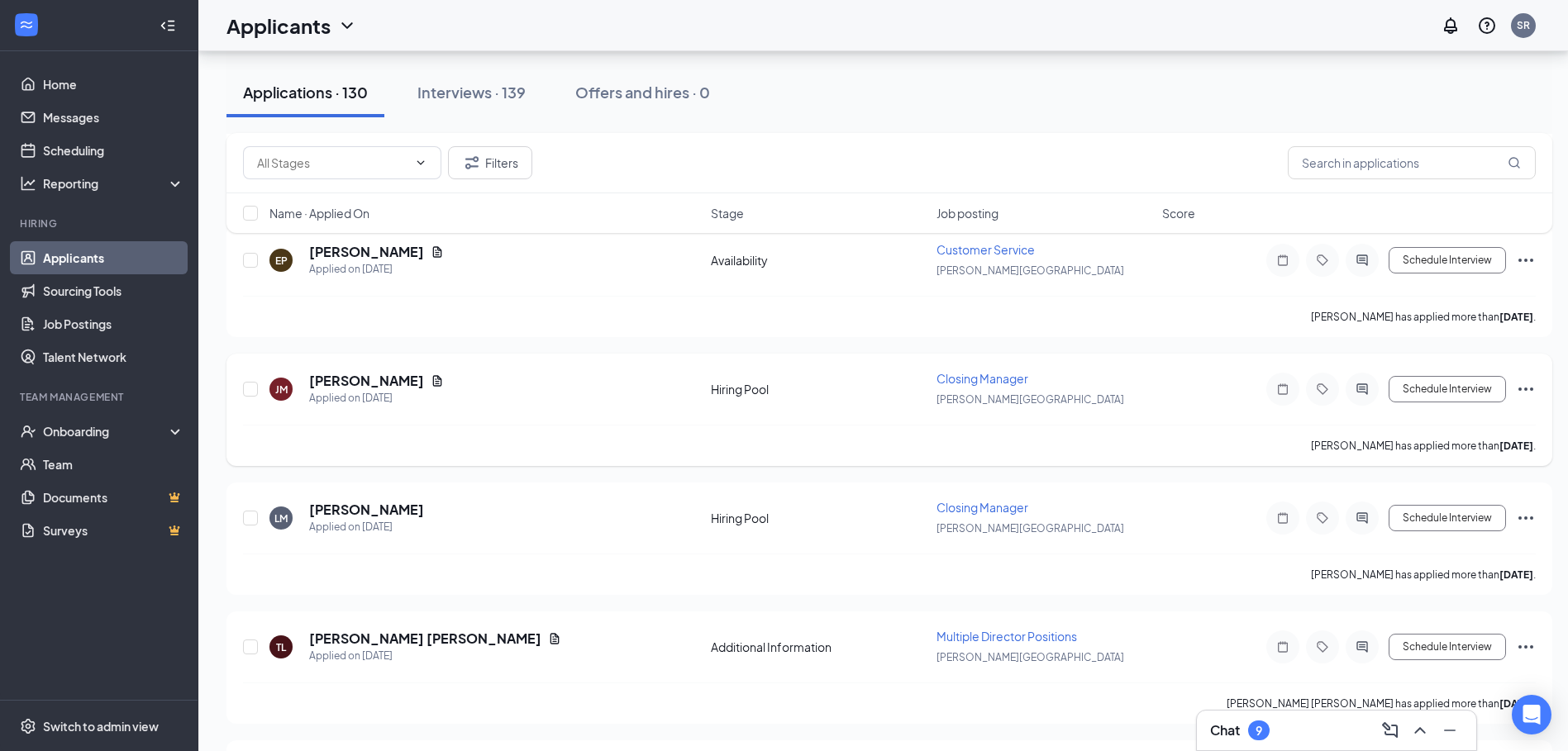
scroll to position [4379, 0]
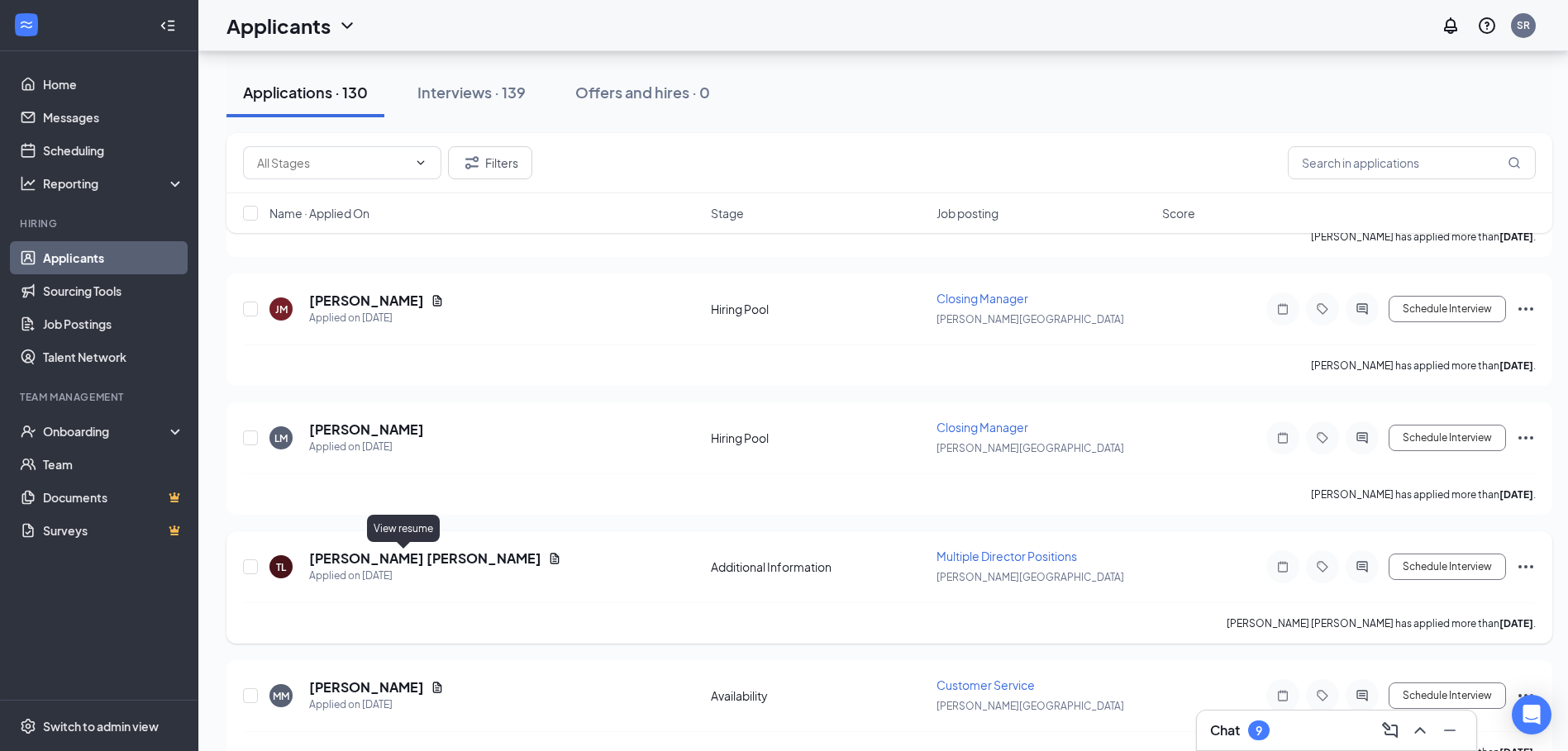
click at [548, 556] on icon "Document" at bounding box center [554, 559] width 13 height 13
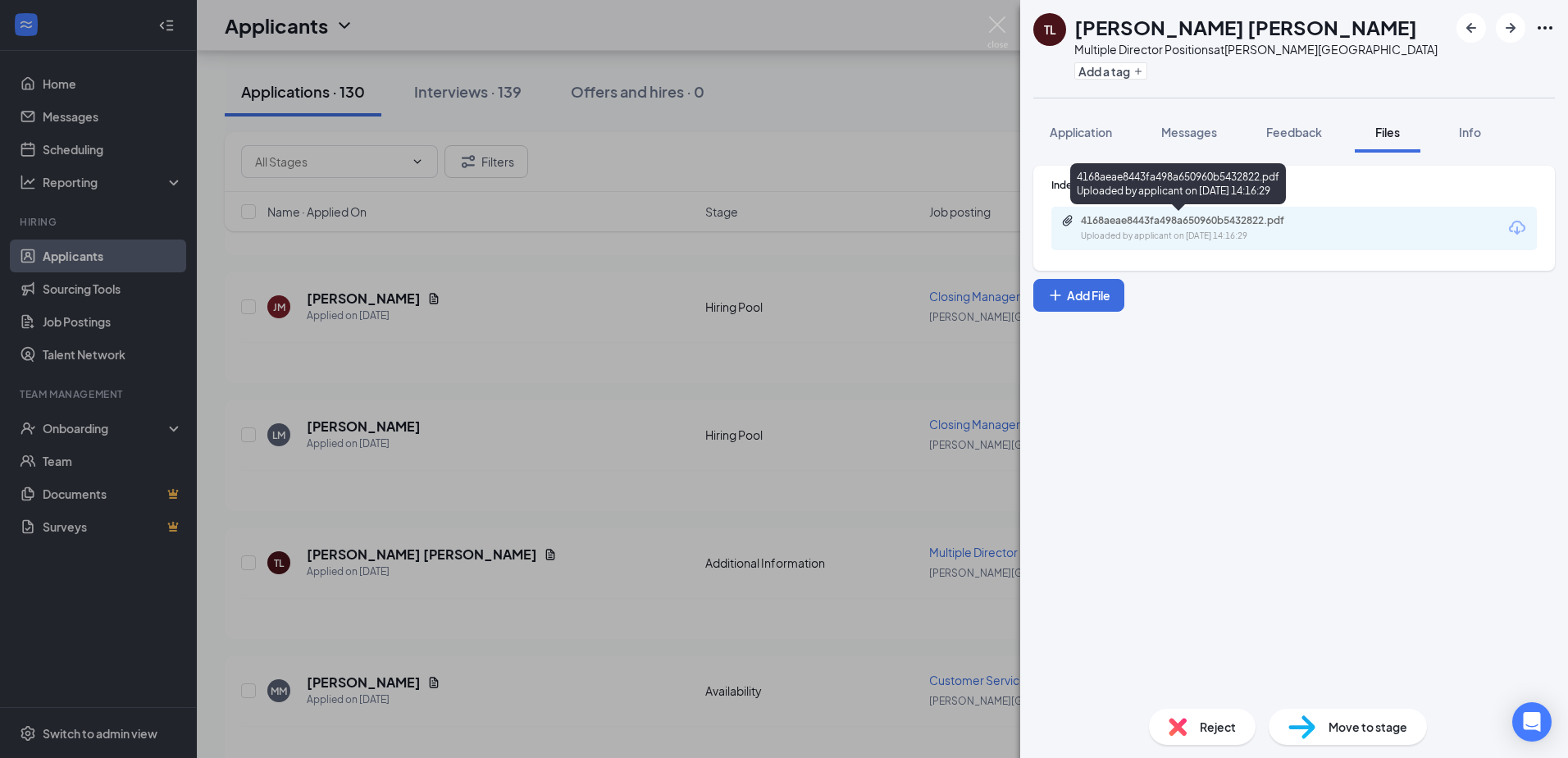
click at [1159, 226] on div "4168aeae8443fa498a650960b5432822.pdf" at bounding box center [1195, 221] width 230 height 13
click at [998, 22] on img at bounding box center [998, 32] width 21 height 32
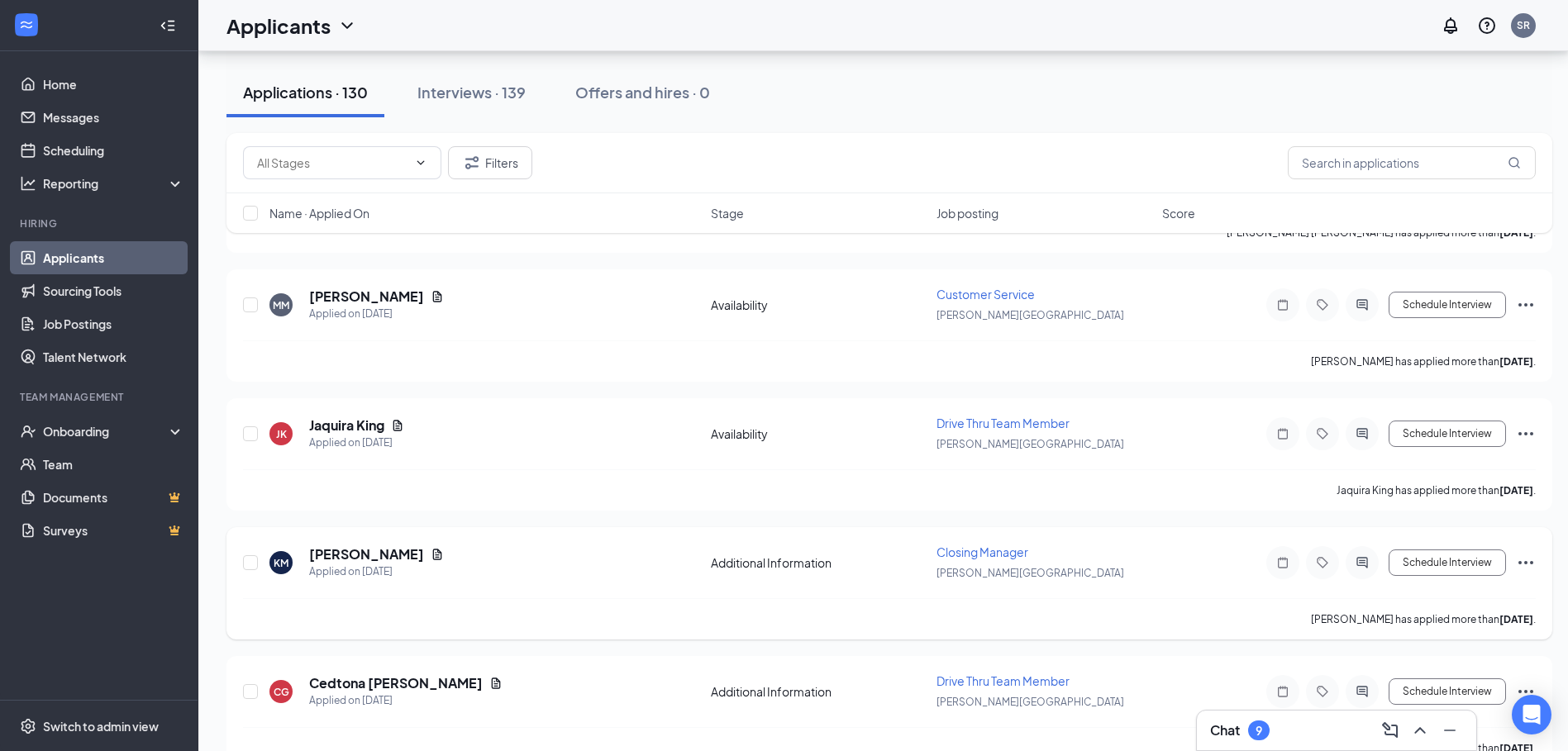
scroll to position [4792, 0]
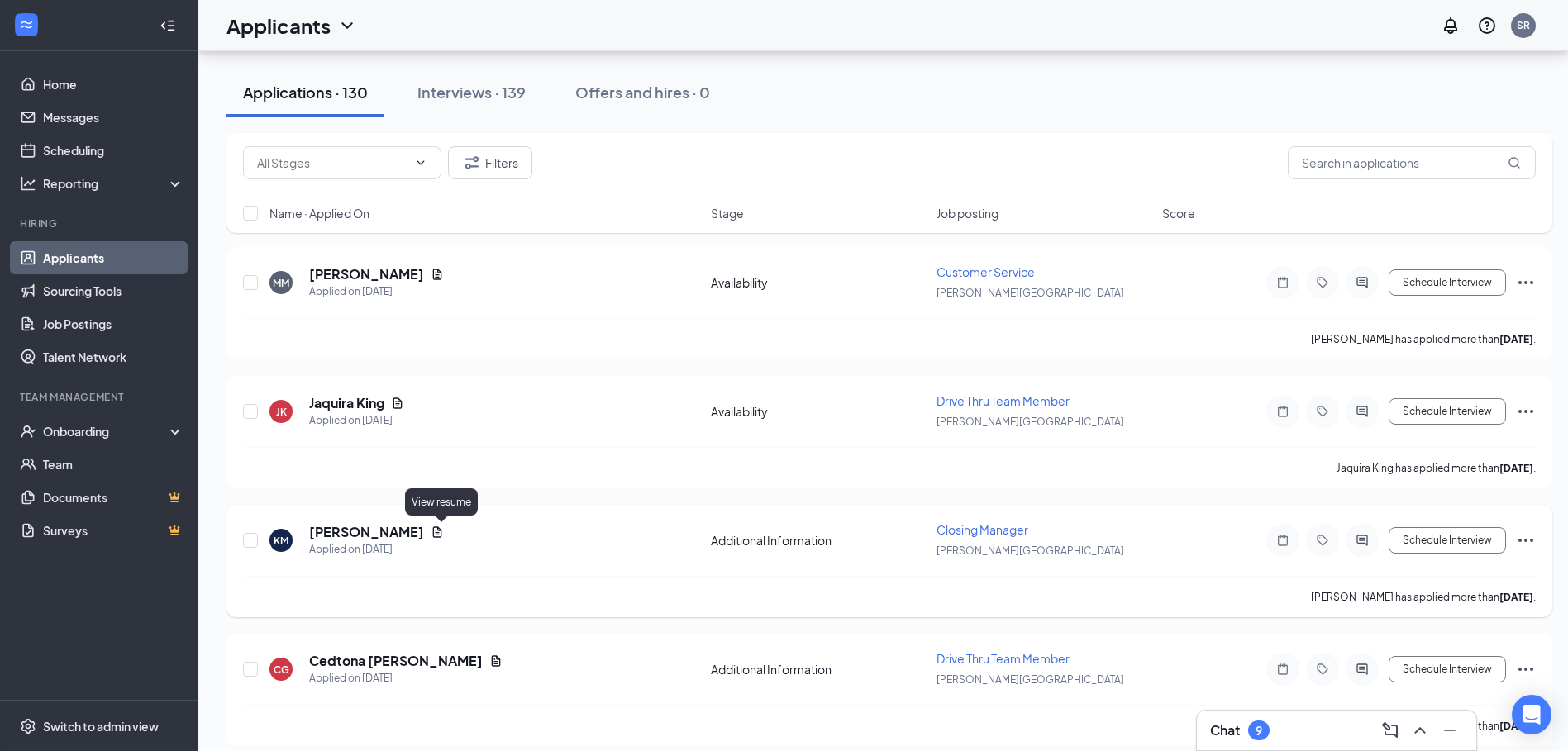
click at [442, 535] on icon "Document" at bounding box center [437, 531] width 9 height 11
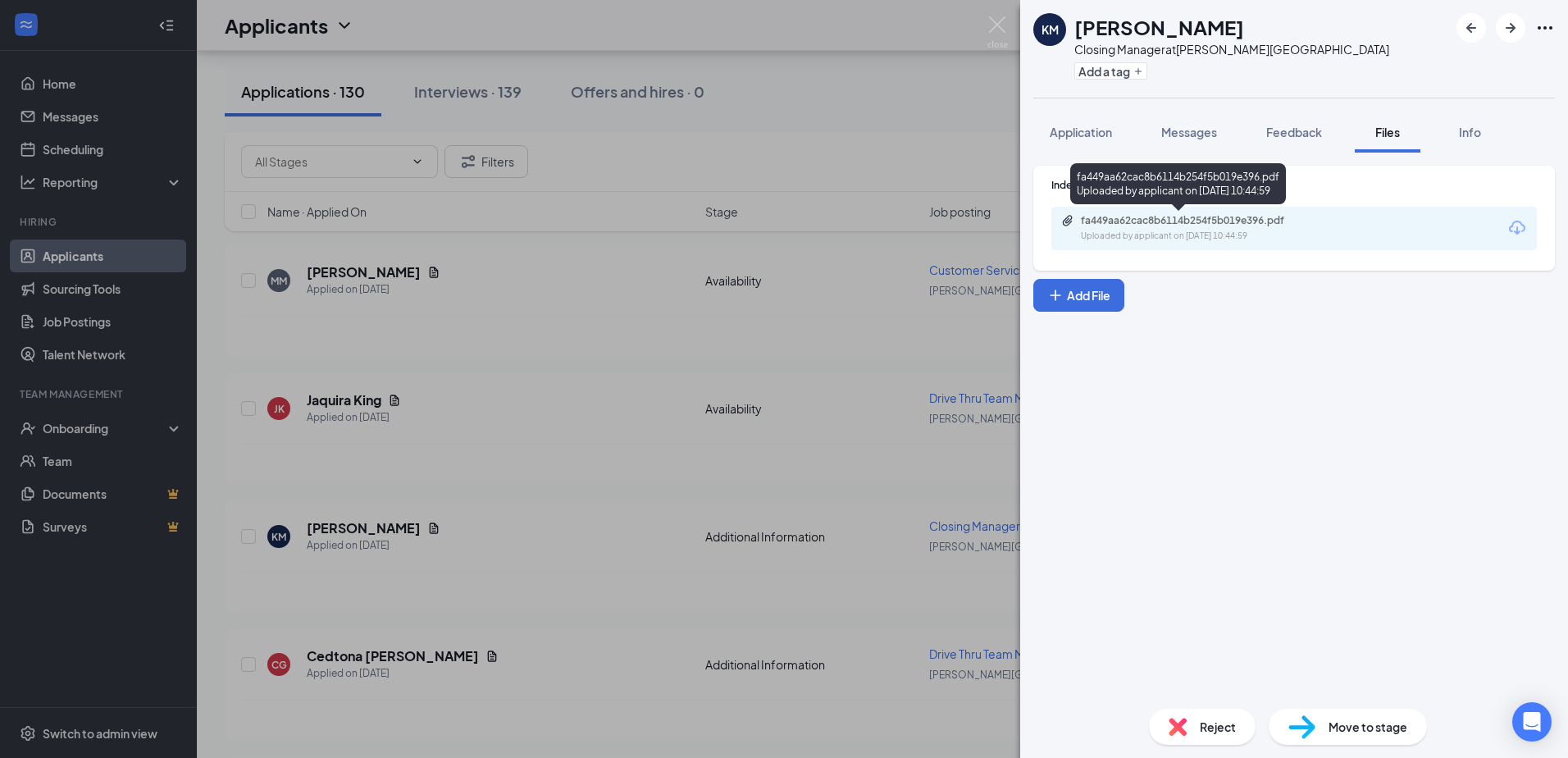
click at [1234, 227] on div "fa449aa62cac8b6114b254f5b019e396.pdf Uploaded by applicant on [DATE] 10:44:59" at bounding box center [1193, 229] width 266 height 29
click at [990, 21] on img at bounding box center [998, 32] width 21 height 32
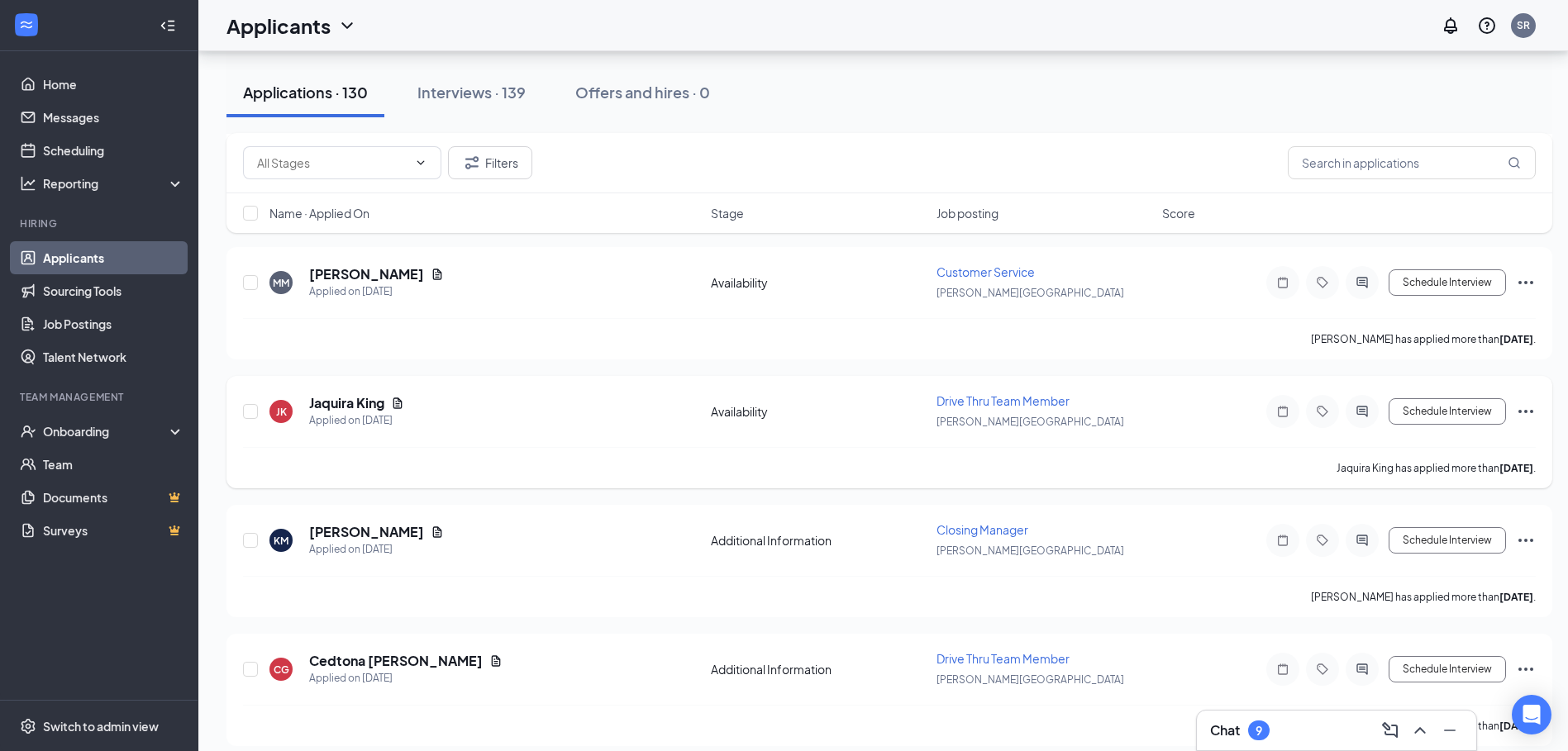
scroll to position [5040, 0]
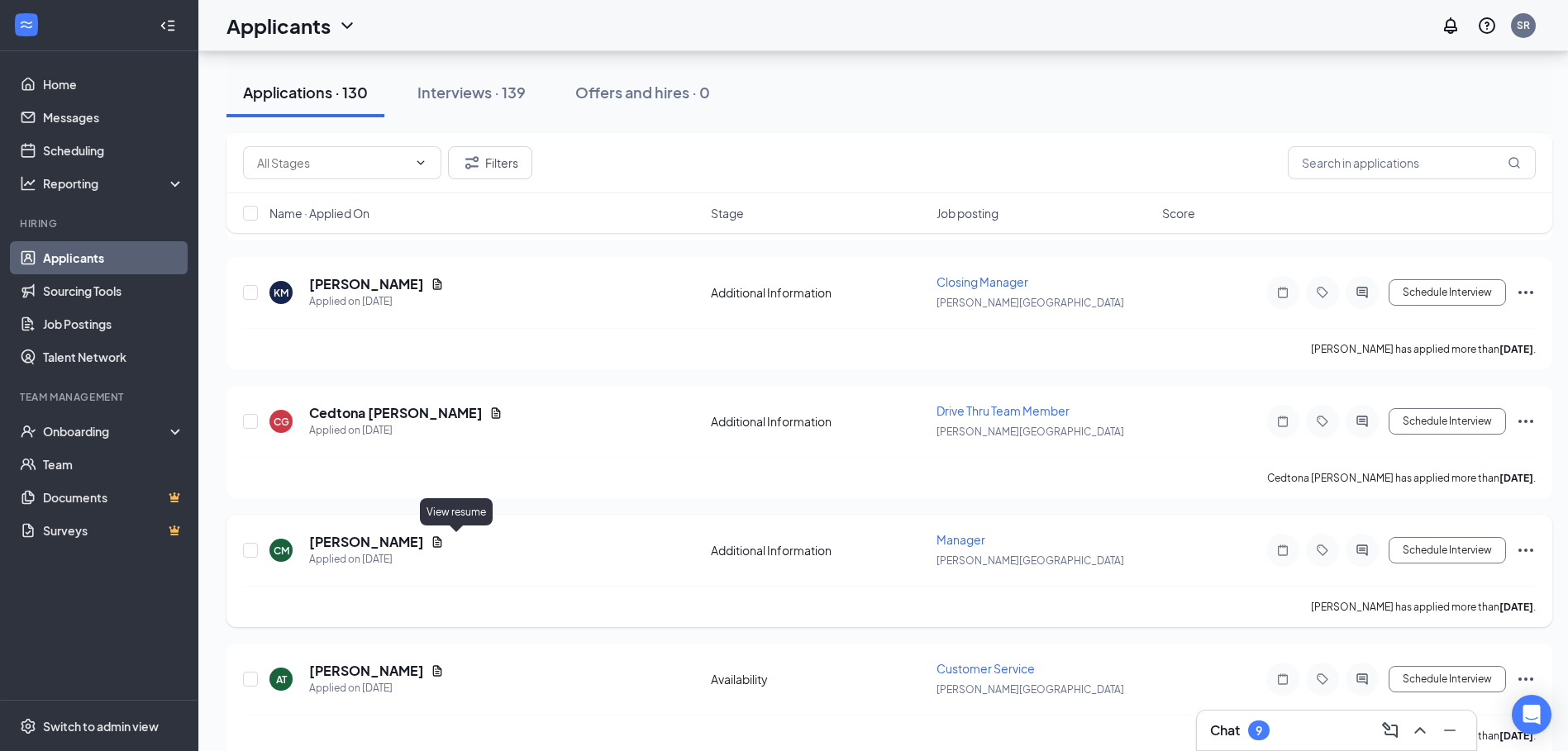
click at [444, 540] on icon "Document" at bounding box center [437, 543] width 13 height 13
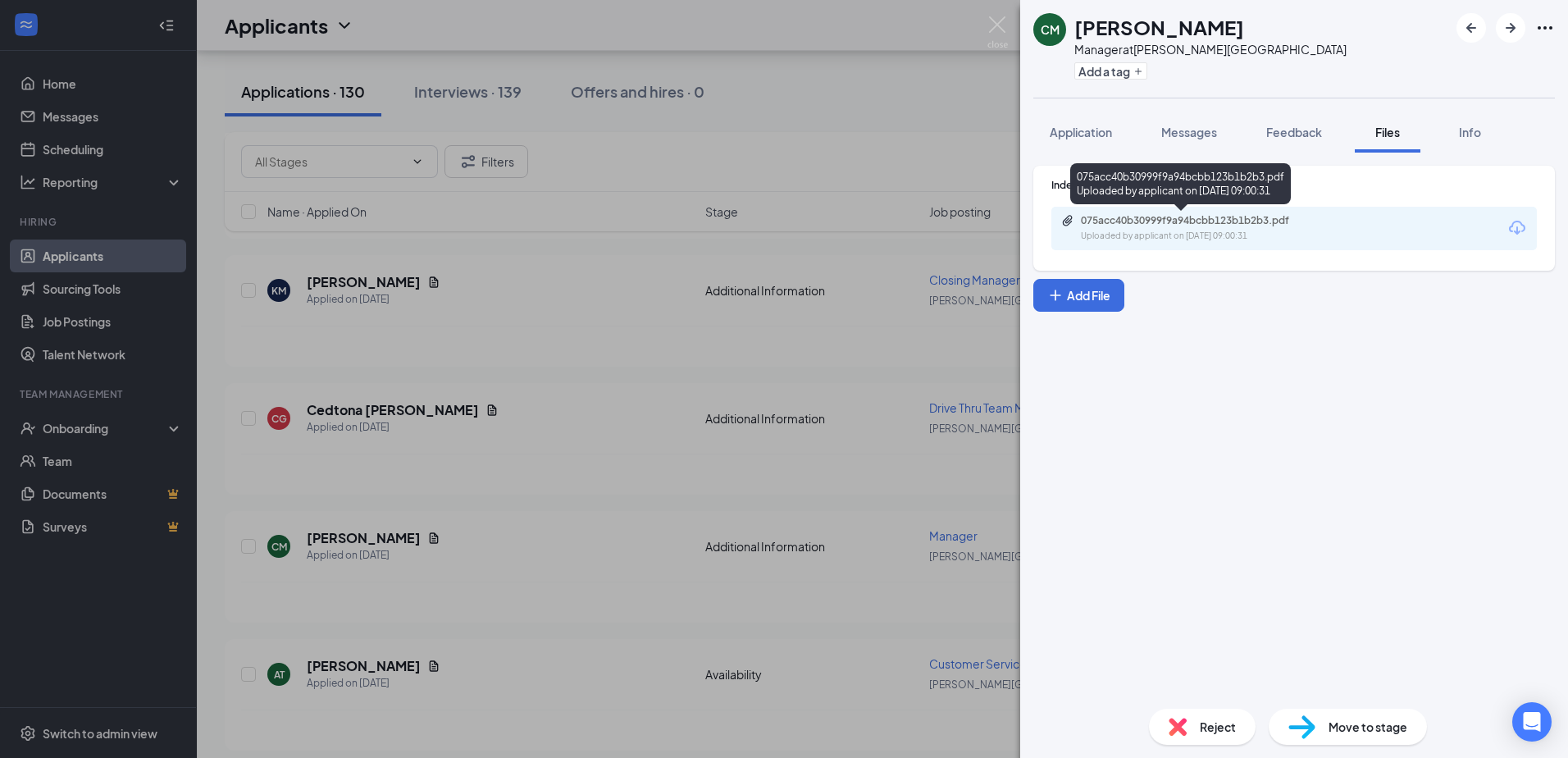
click at [1229, 223] on div "075acc40b30999f9a94bcbb123b1b2b3.pdf" at bounding box center [1195, 221] width 230 height 13
click at [996, 12] on div "[PERSON_NAME] Manager at [PERSON_NAME][GEOGRAPHIC_DATA] Add a tag Application M…" at bounding box center [784, 379] width 1568 height 758
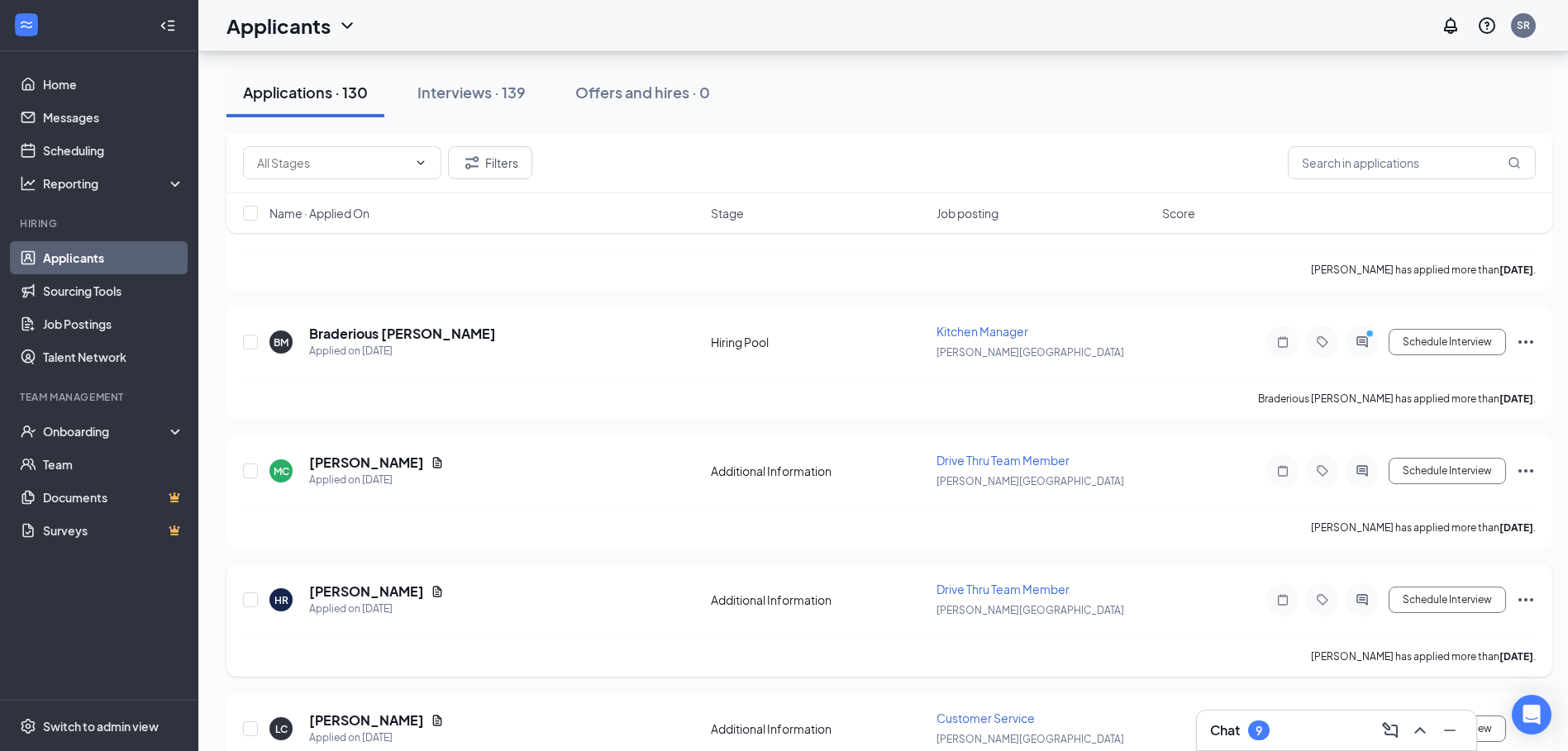
scroll to position [6445, 0]
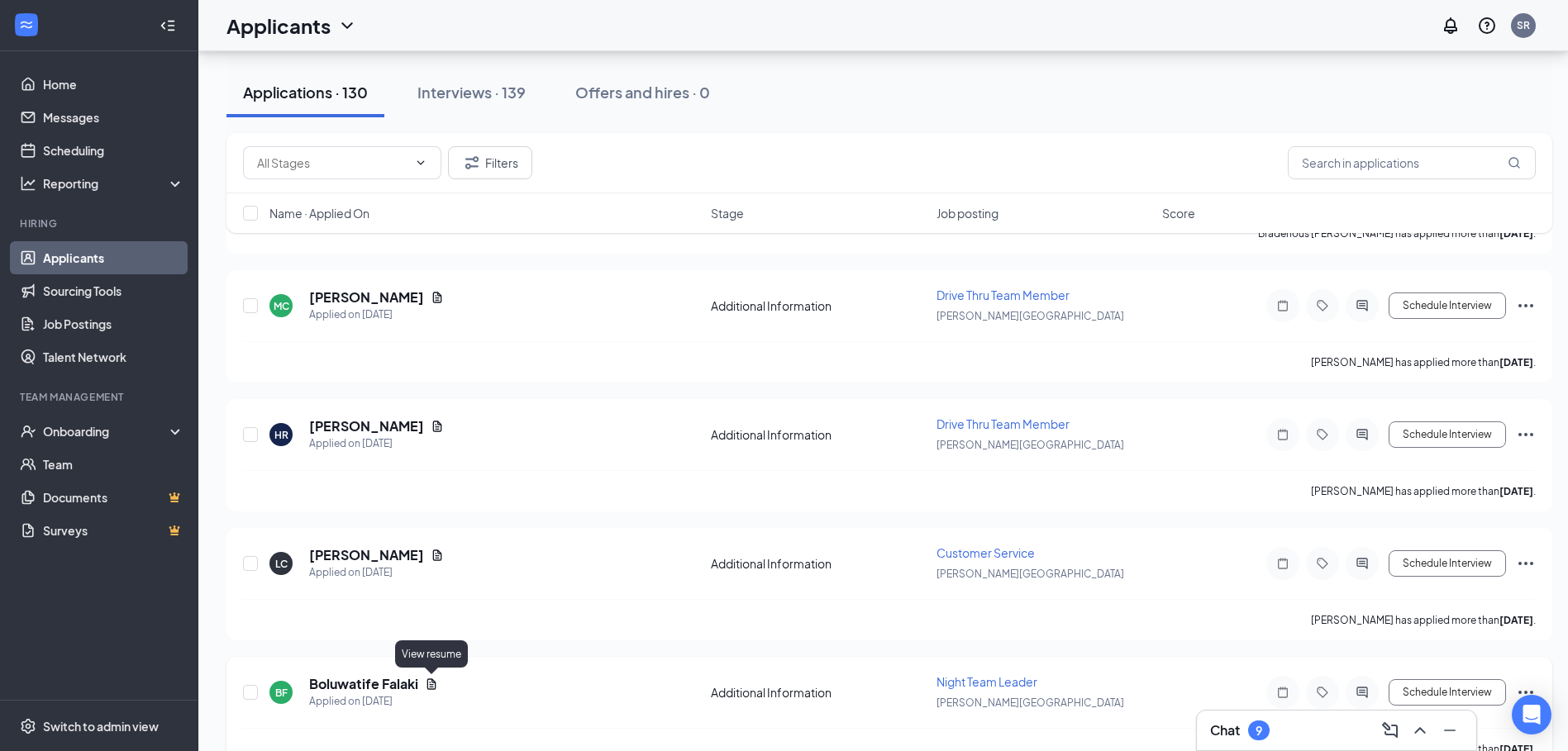
click at [431, 680] on icon "Document" at bounding box center [431, 685] width 13 height 13
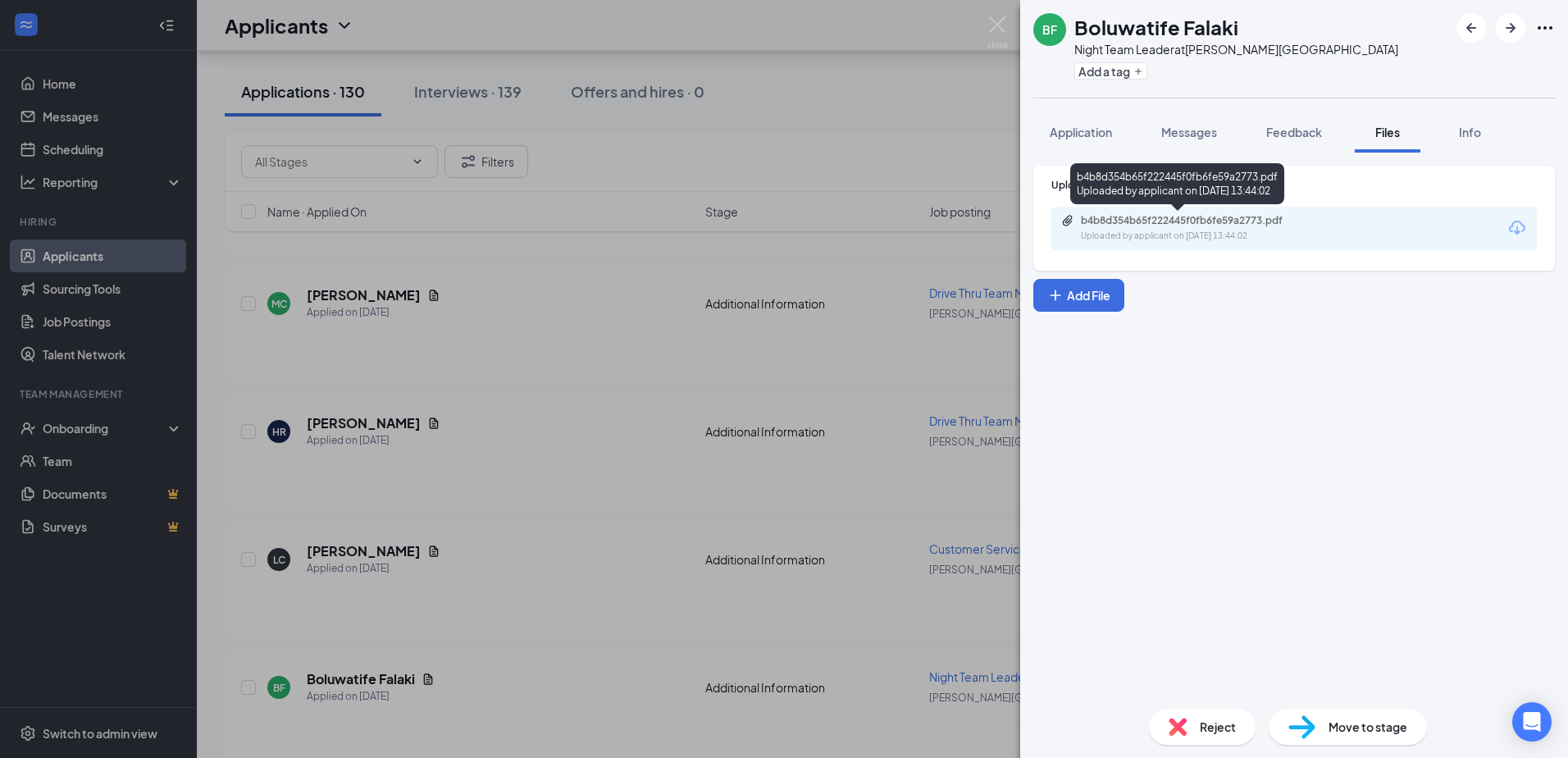
click at [1167, 217] on div "b4b8d354b65f222445f0fb6fe59a2773.pdf" at bounding box center [1195, 221] width 230 height 13
click at [994, 18] on img at bounding box center [998, 32] width 21 height 32
